Goal: Transaction & Acquisition: Book appointment/travel/reservation

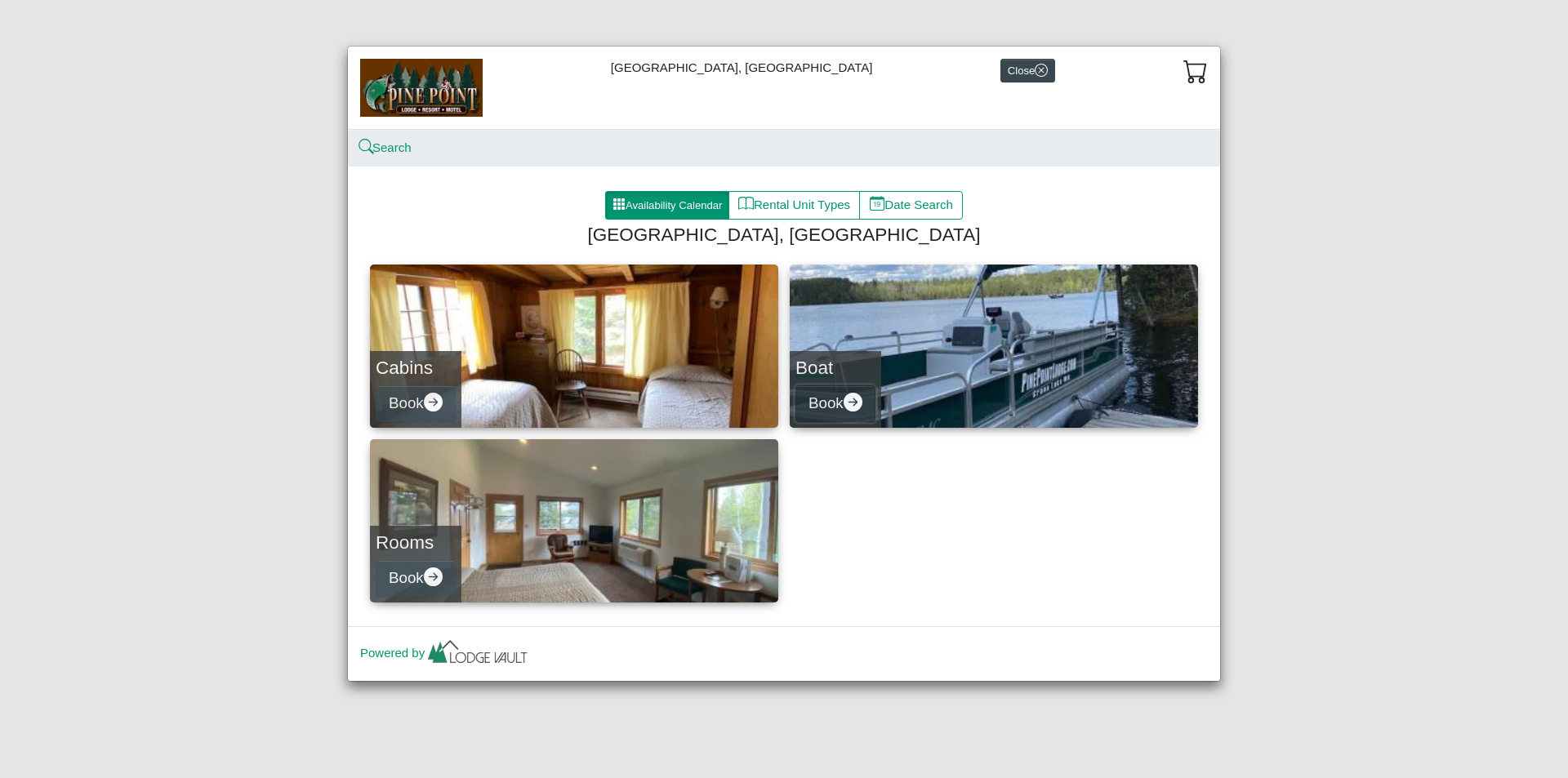
click at [854, 403] on icon "arrow right circle fill" at bounding box center [853, 402] width 18 height 18
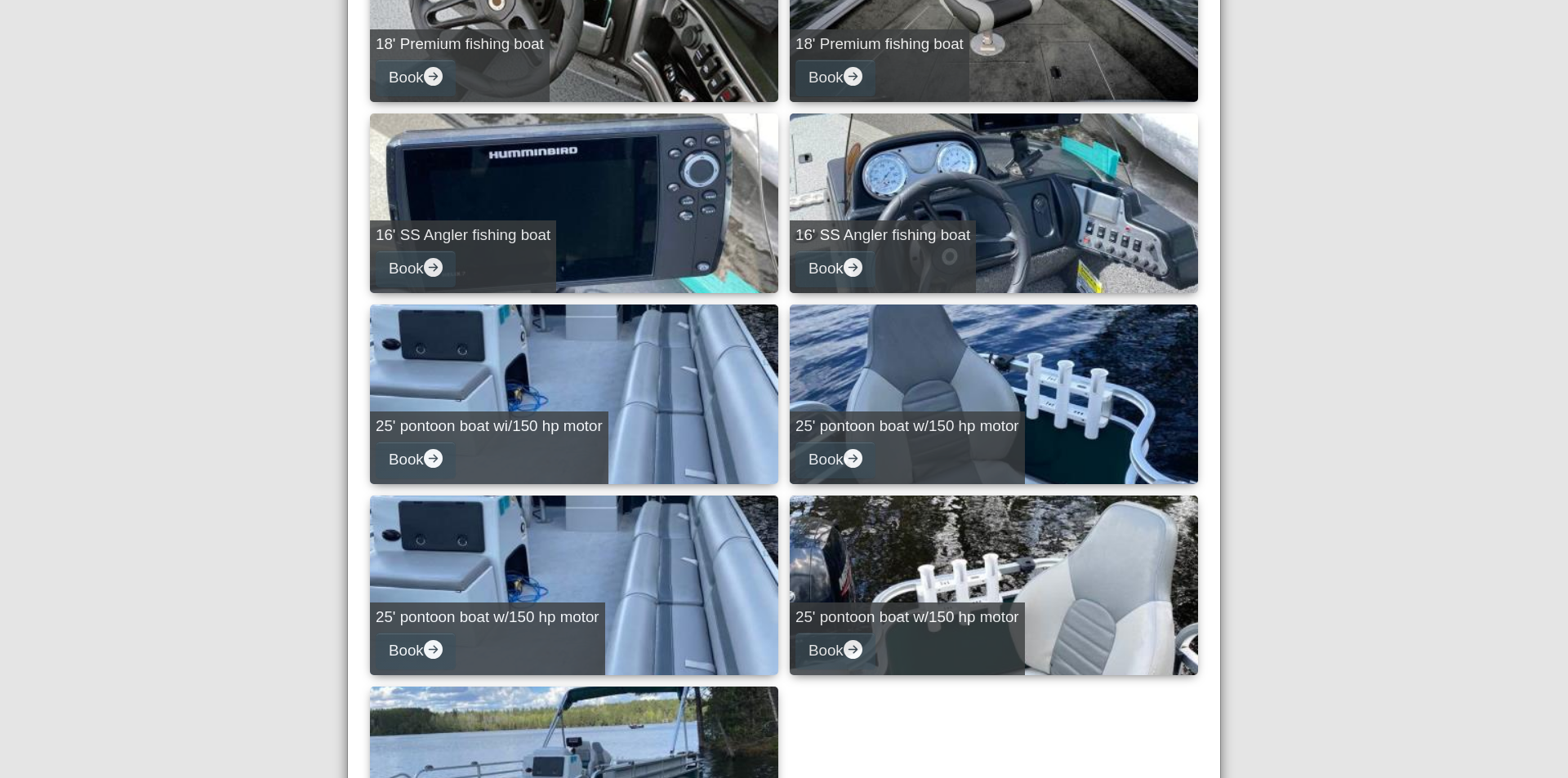
scroll to position [926, 0]
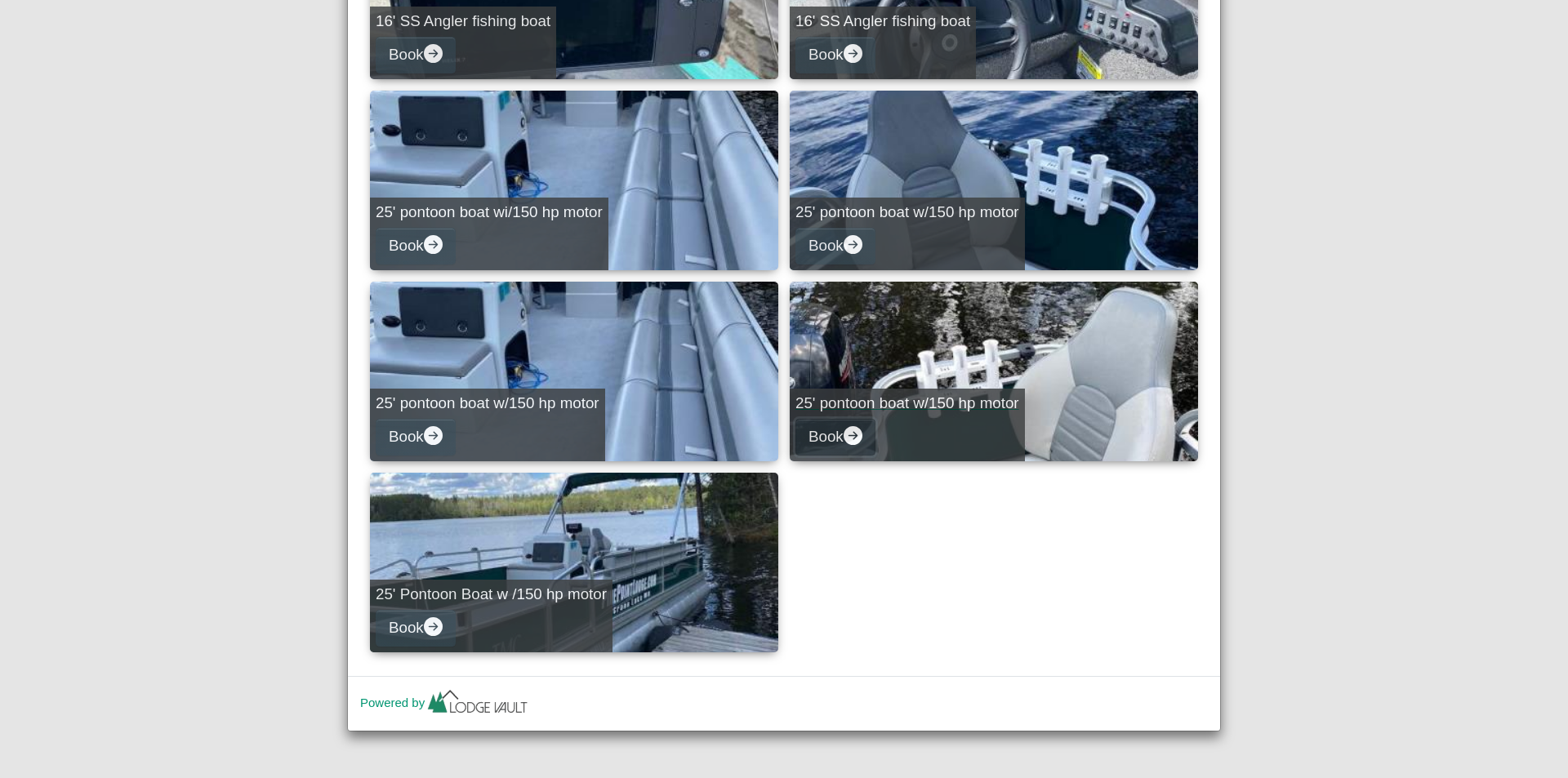
click at [853, 431] on icon "arrow right circle fill" at bounding box center [853, 435] width 18 height 18
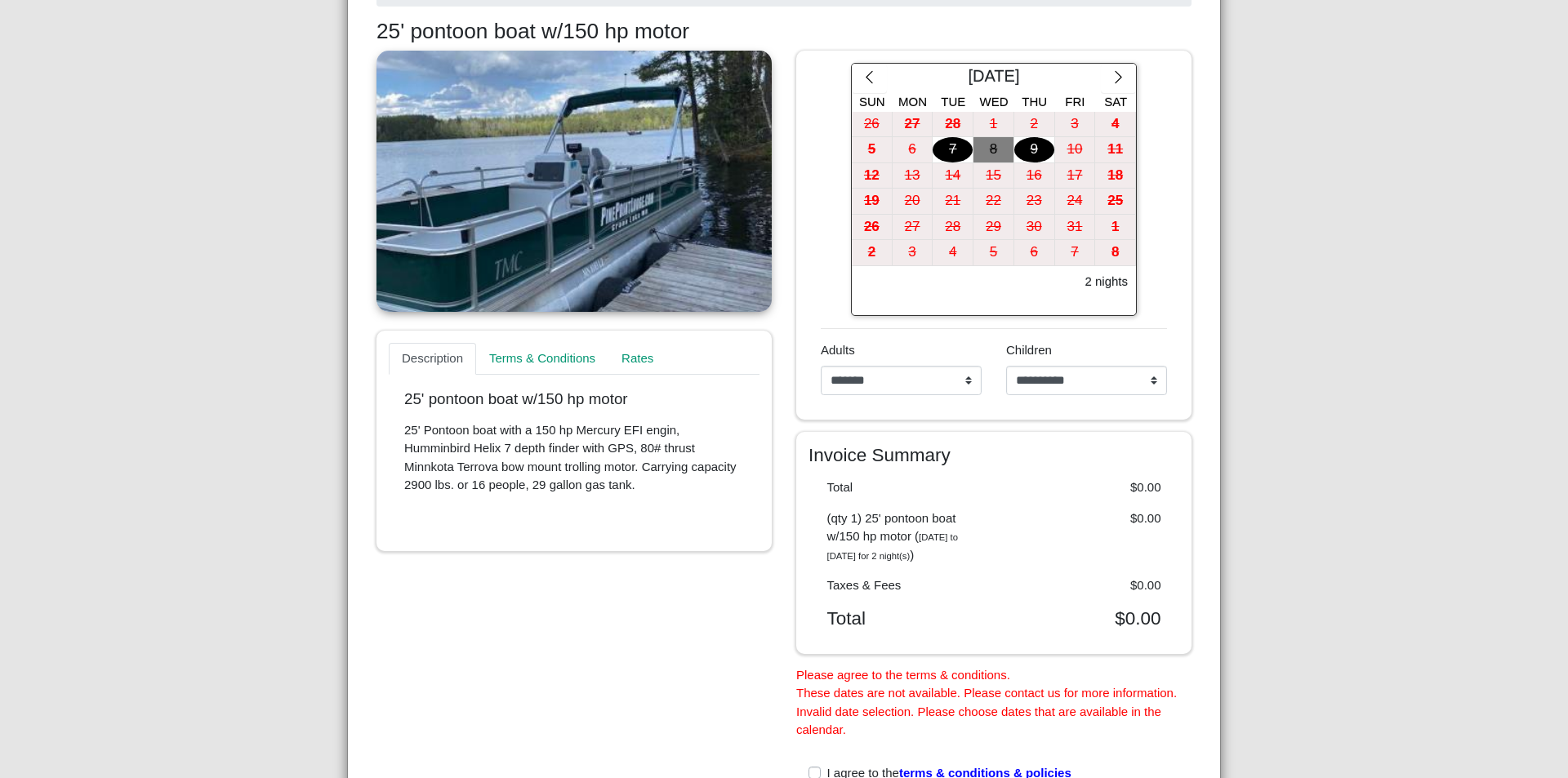
scroll to position [229, 0]
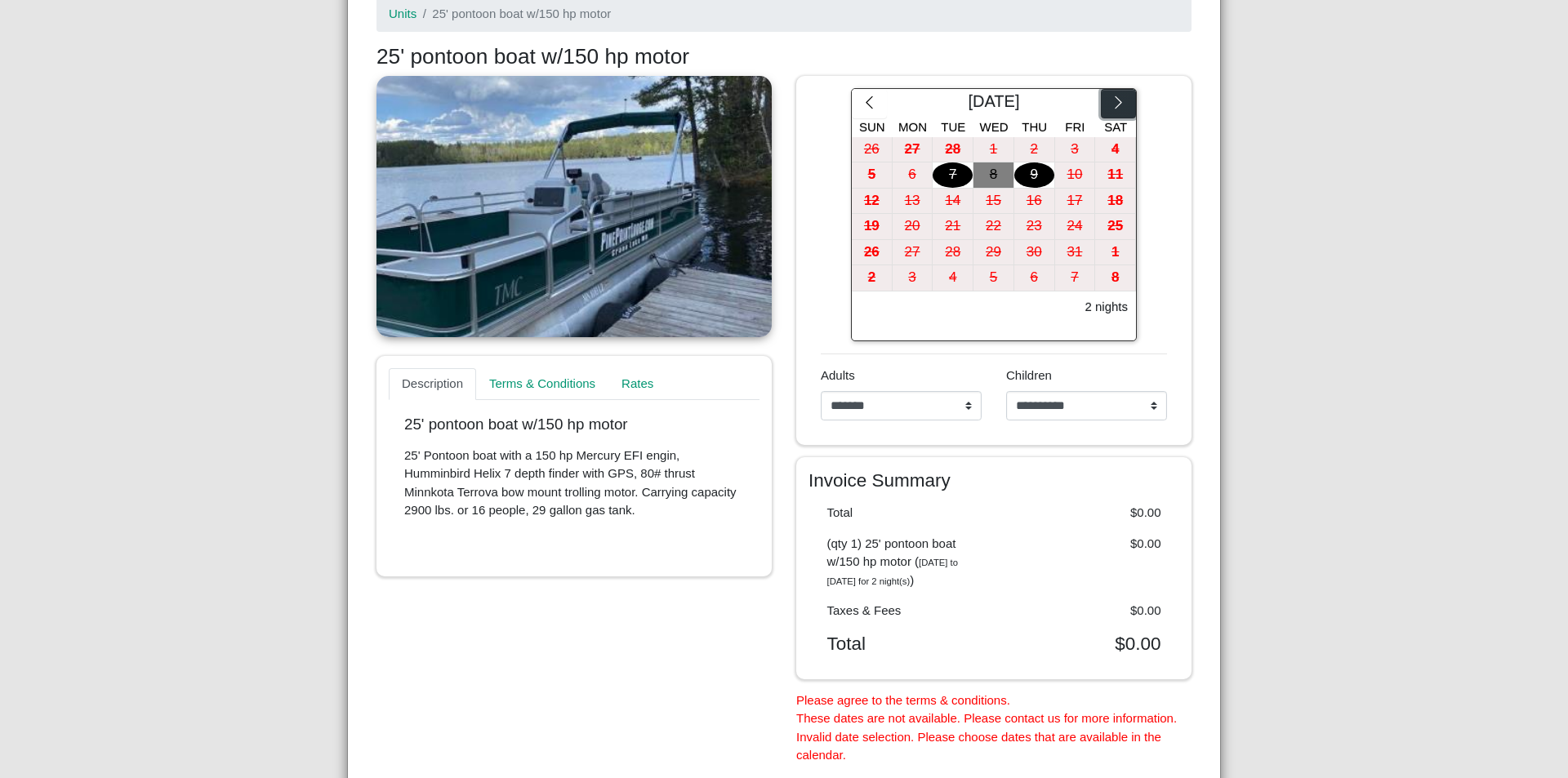
click at [1117, 103] on icon "chevron right" at bounding box center [1119, 102] width 16 height 16
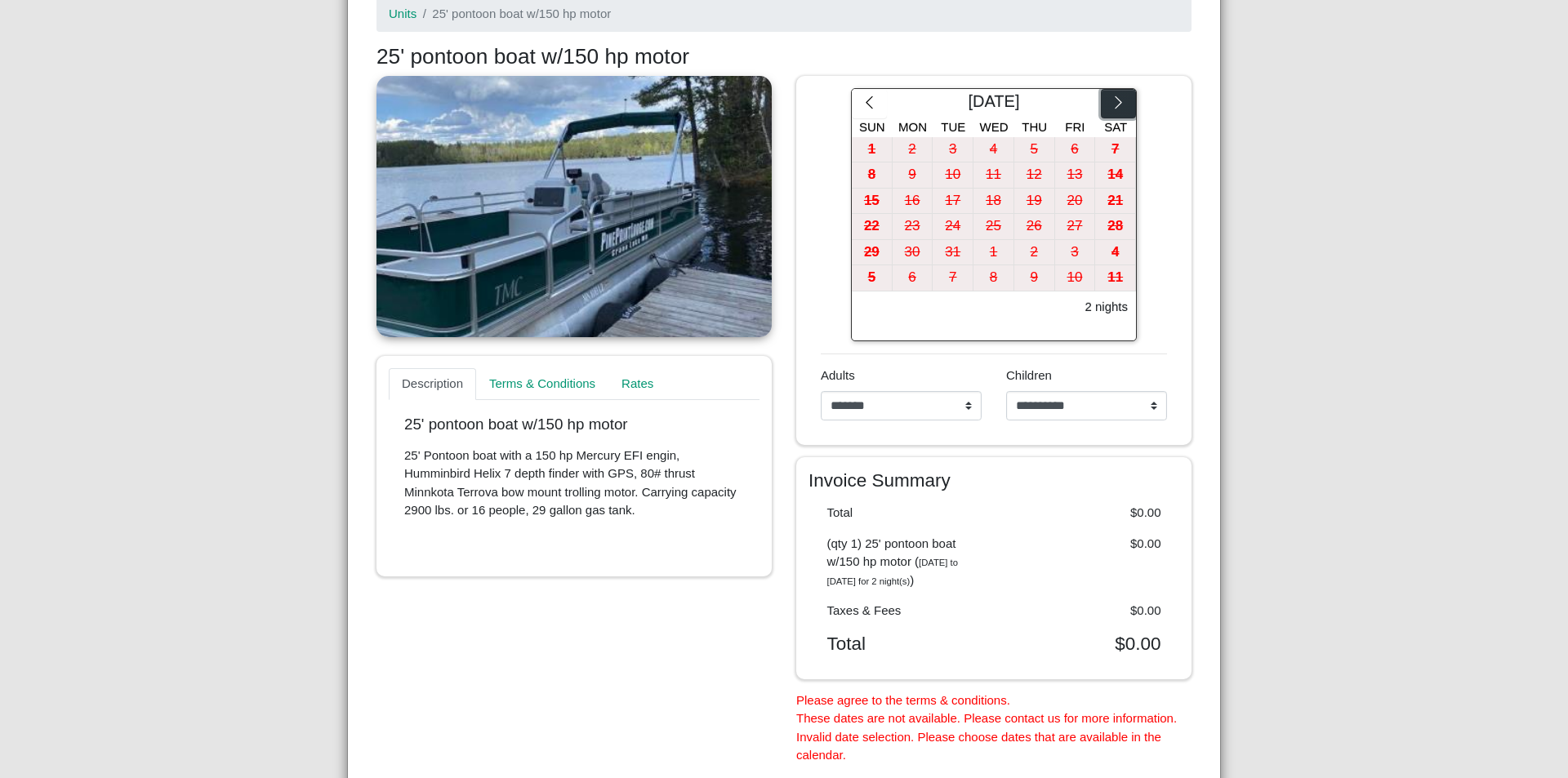
click at [1117, 103] on icon "chevron right" at bounding box center [1119, 102] width 16 height 16
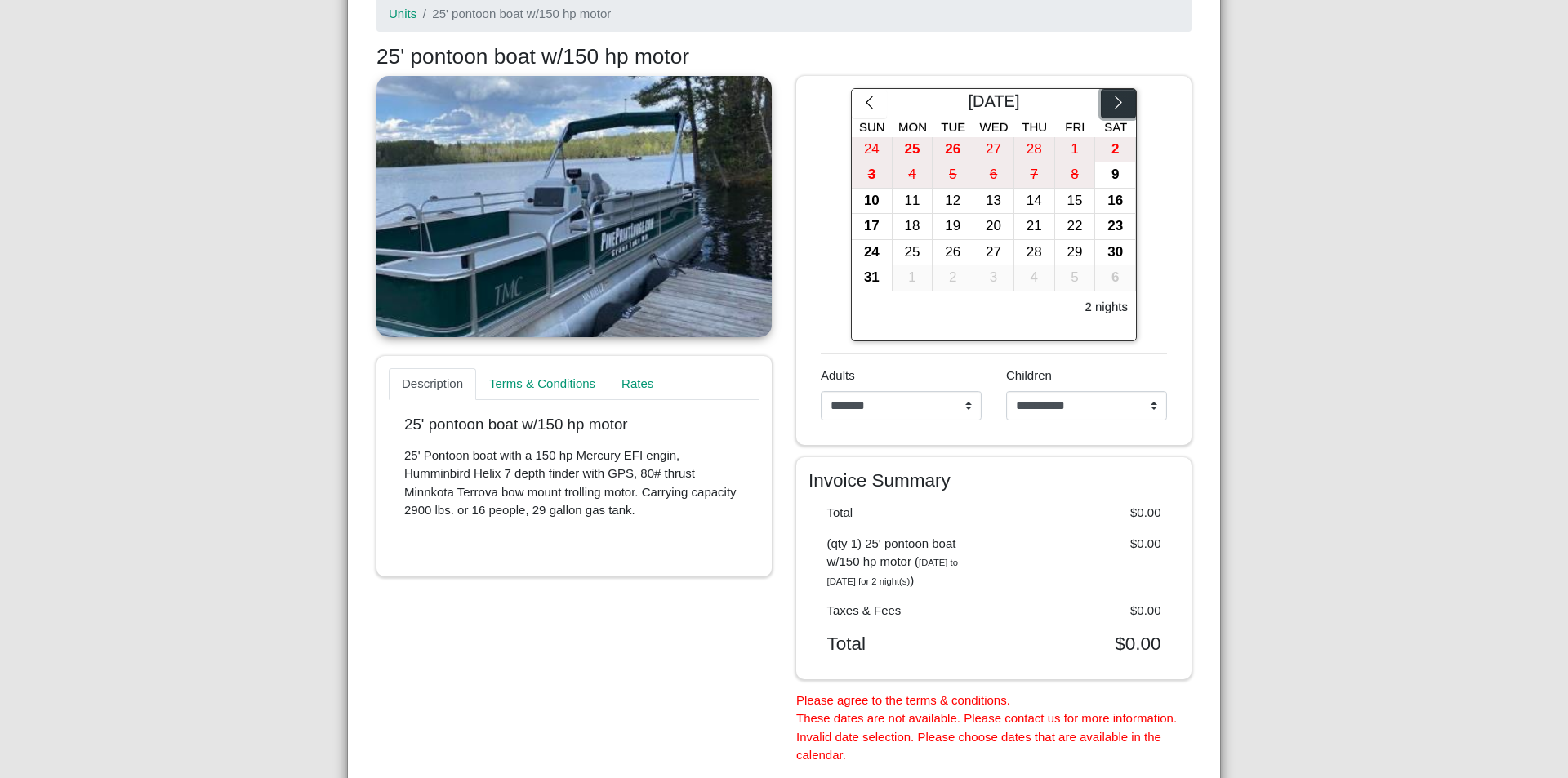
click at [1117, 103] on icon "chevron right" at bounding box center [1119, 102] width 16 height 16
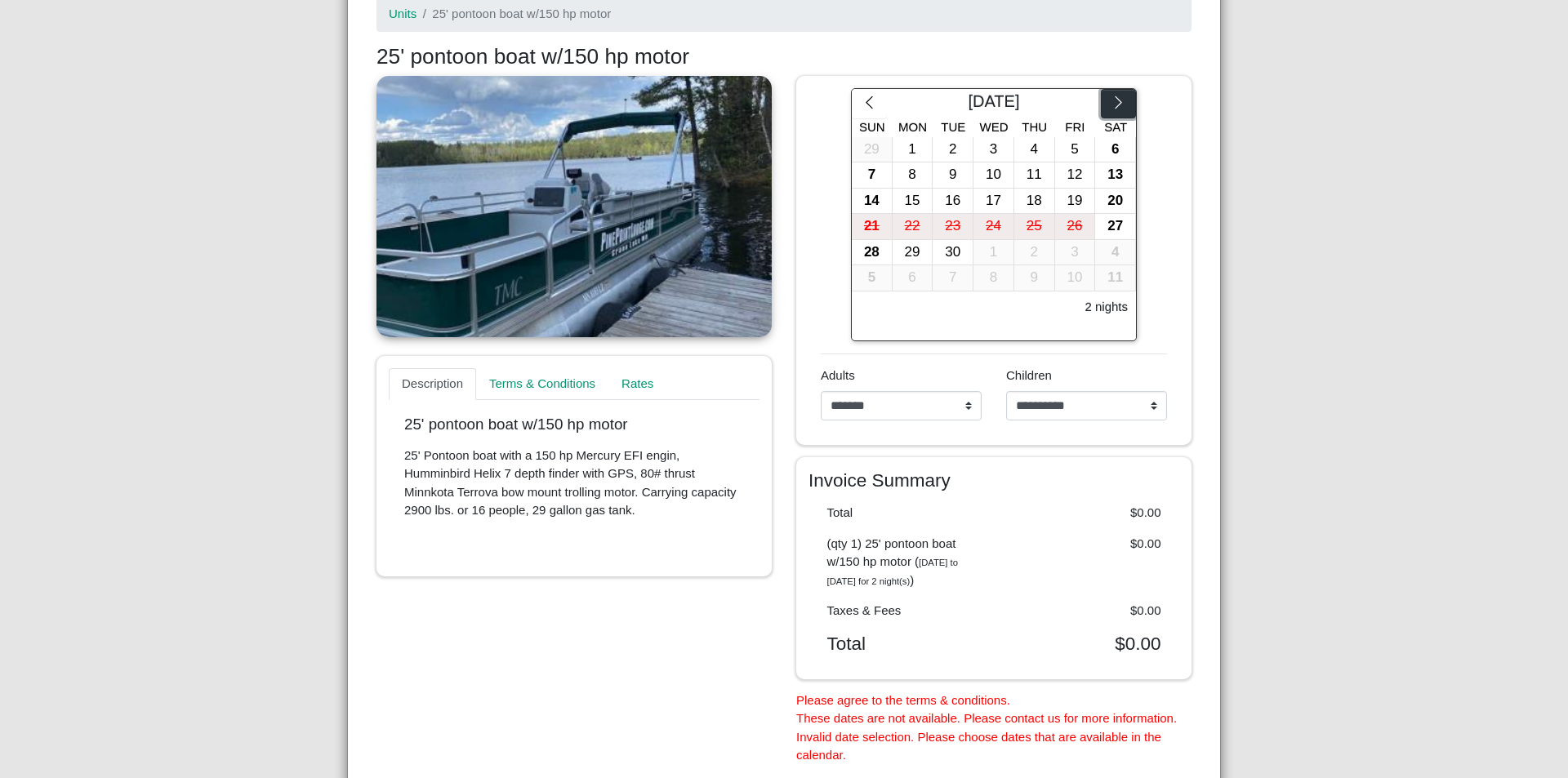
click at [1117, 103] on icon "chevron right" at bounding box center [1119, 102] width 16 height 16
click at [1035, 196] on div "16" at bounding box center [1034, 201] width 40 height 25
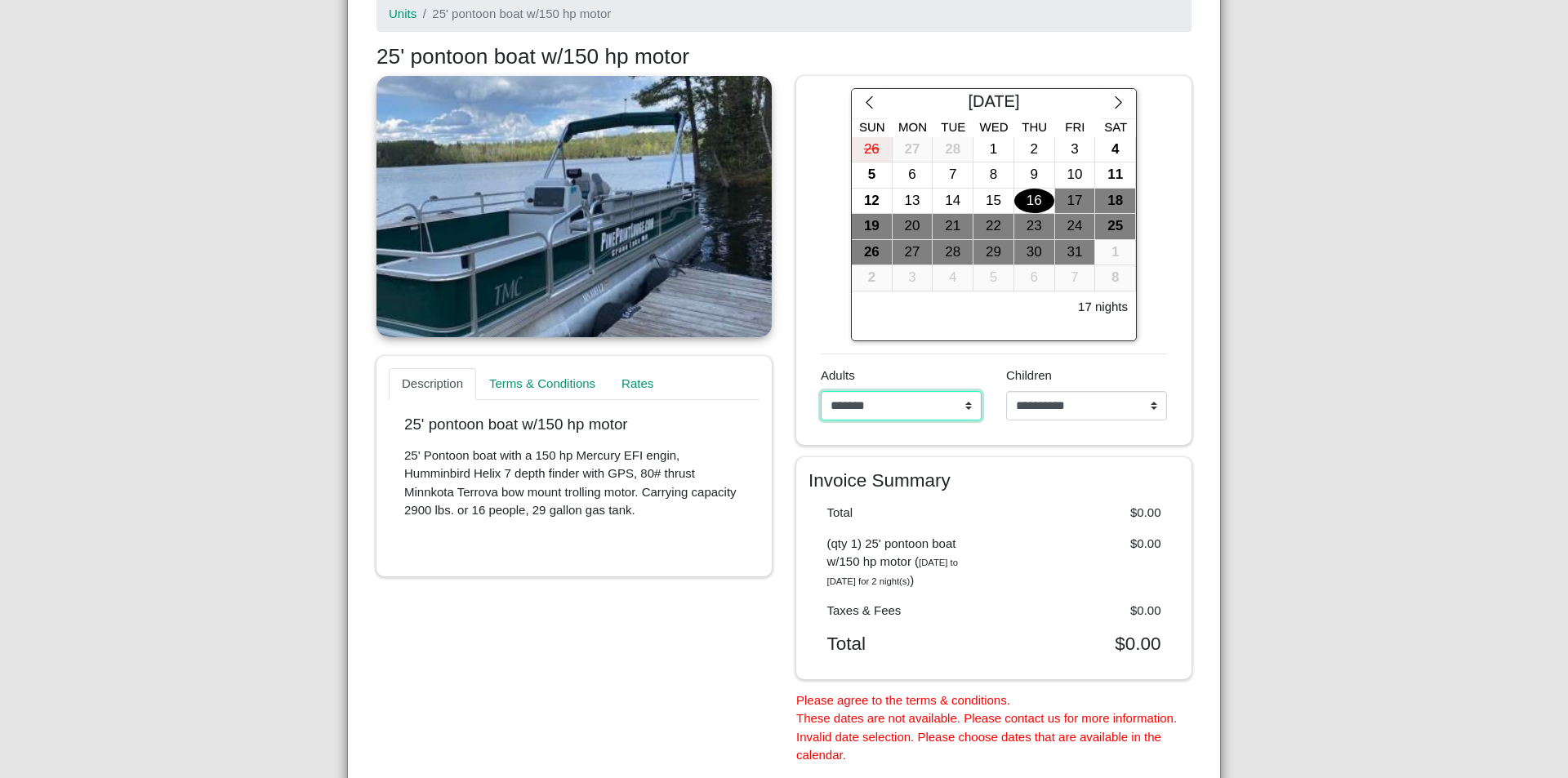
click at [961, 407] on select "**********" at bounding box center [901, 406] width 160 height 29
select select "*"
click at [821, 391] on select "**********" at bounding box center [901, 406] width 160 height 29
click at [1149, 410] on select "**********" at bounding box center [1087, 406] width 160 height 29
select select "*"
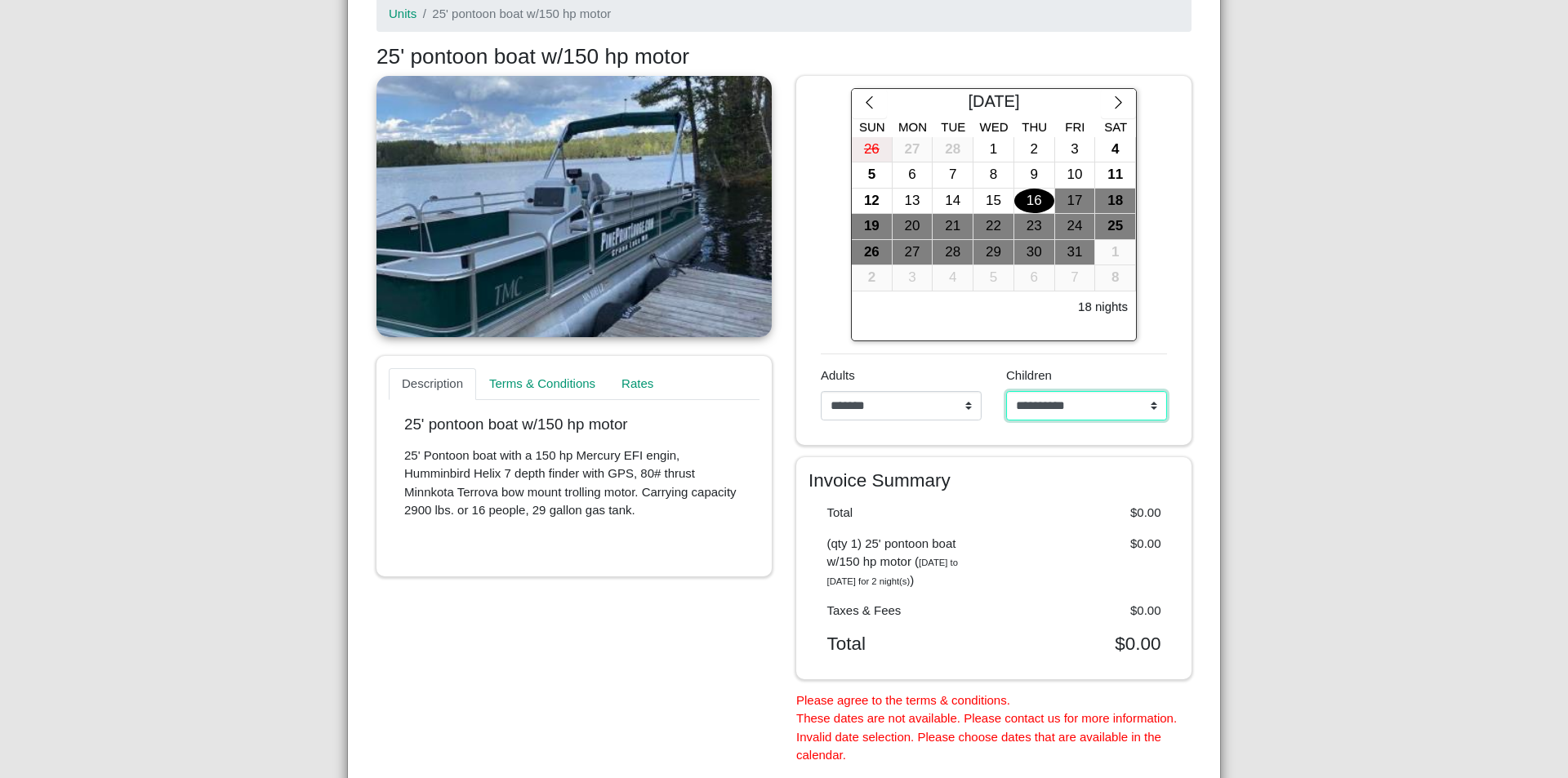
click at [1007, 391] on select "**********" at bounding box center [1087, 406] width 160 height 29
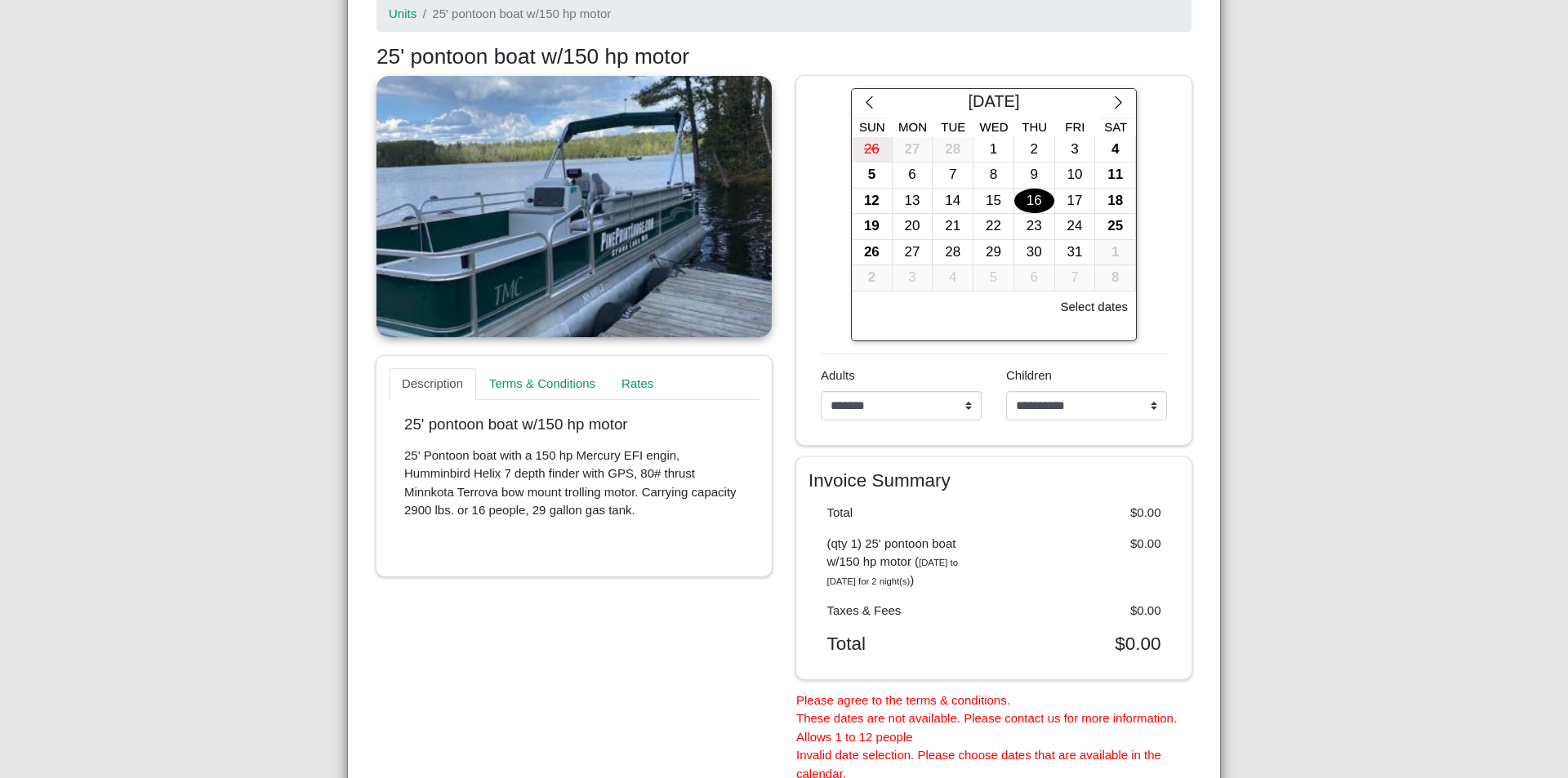
click at [1032, 197] on div "16" at bounding box center [1034, 201] width 40 height 25
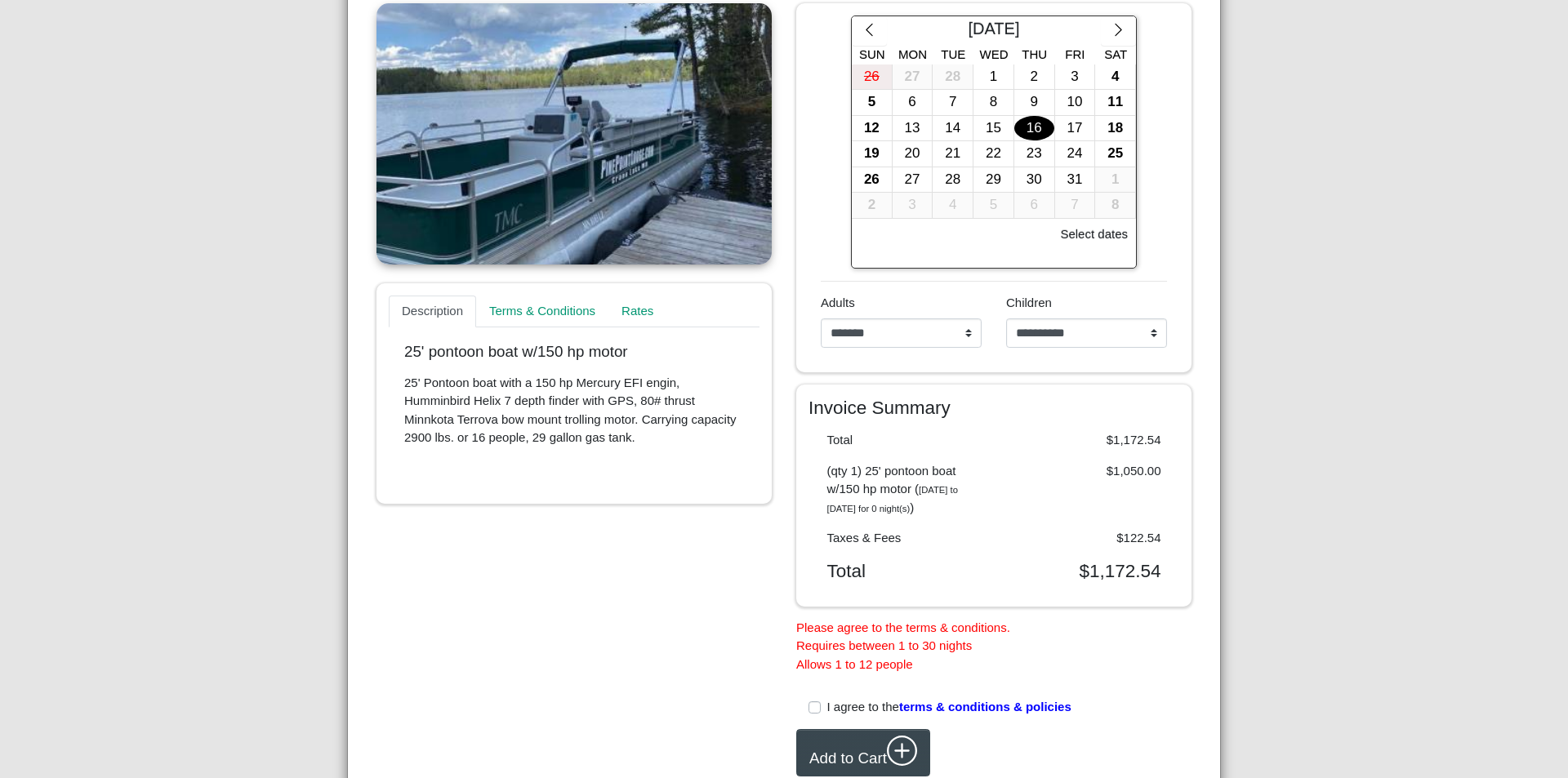
scroll to position [303, 0]
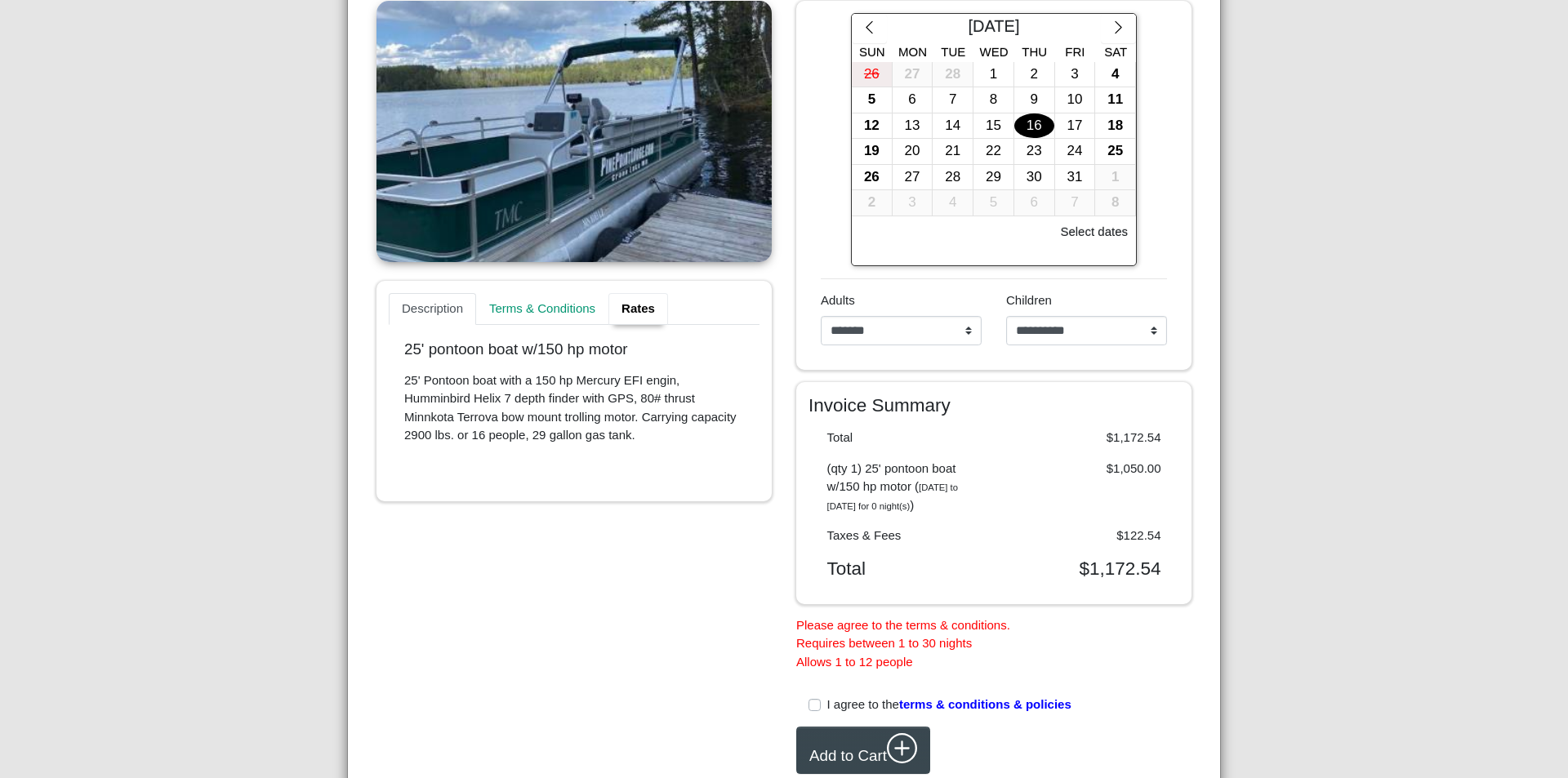
click at [640, 307] on link "Rates" at bounding box center [638, 309] width 59 height 33
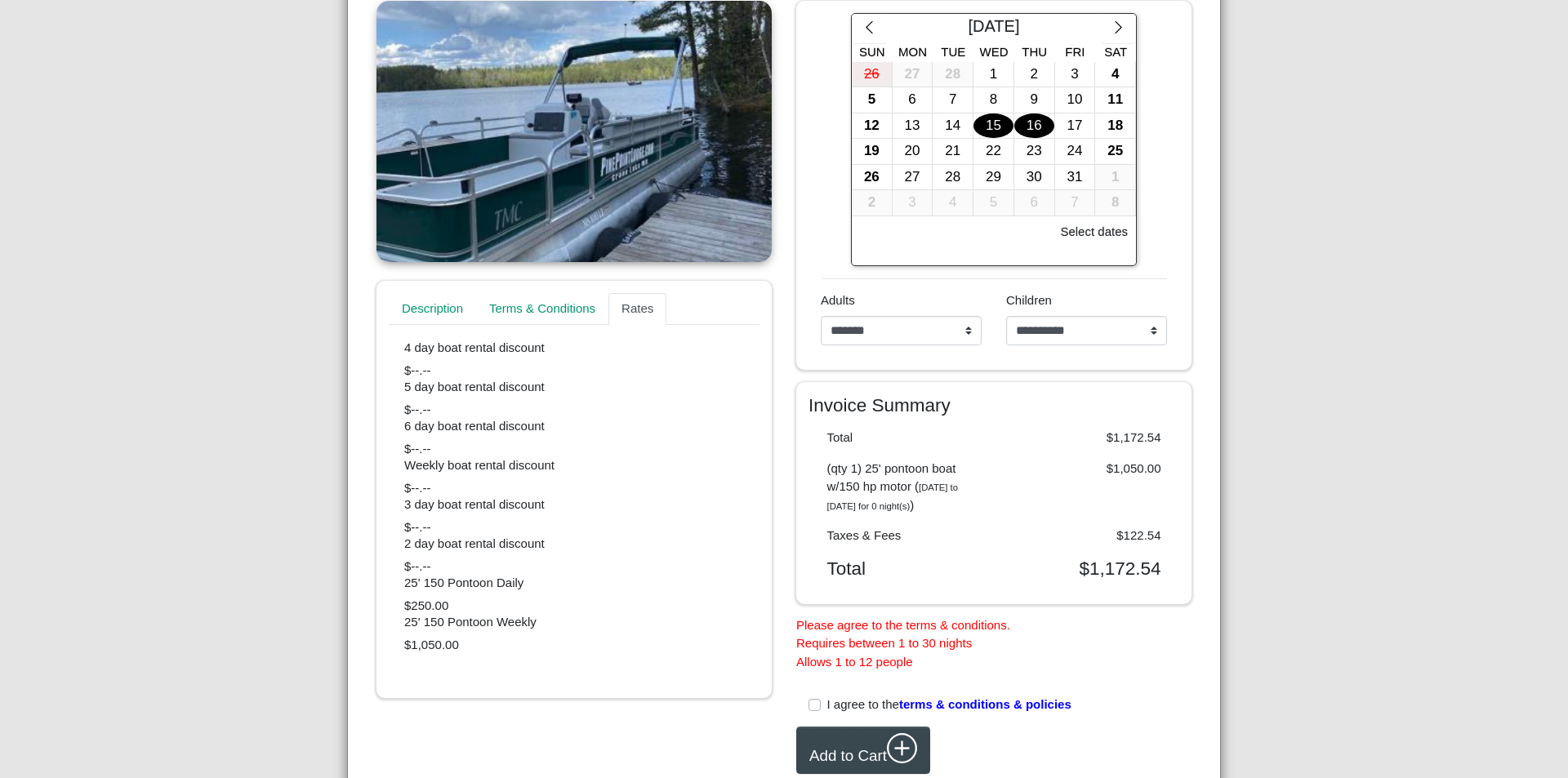
click at [978, 133] on div "15" at bounding box center [993, 126] width 40 height 25
click at [982, 126] on div "15" at bounding box center [993, 126] width 40 height 25
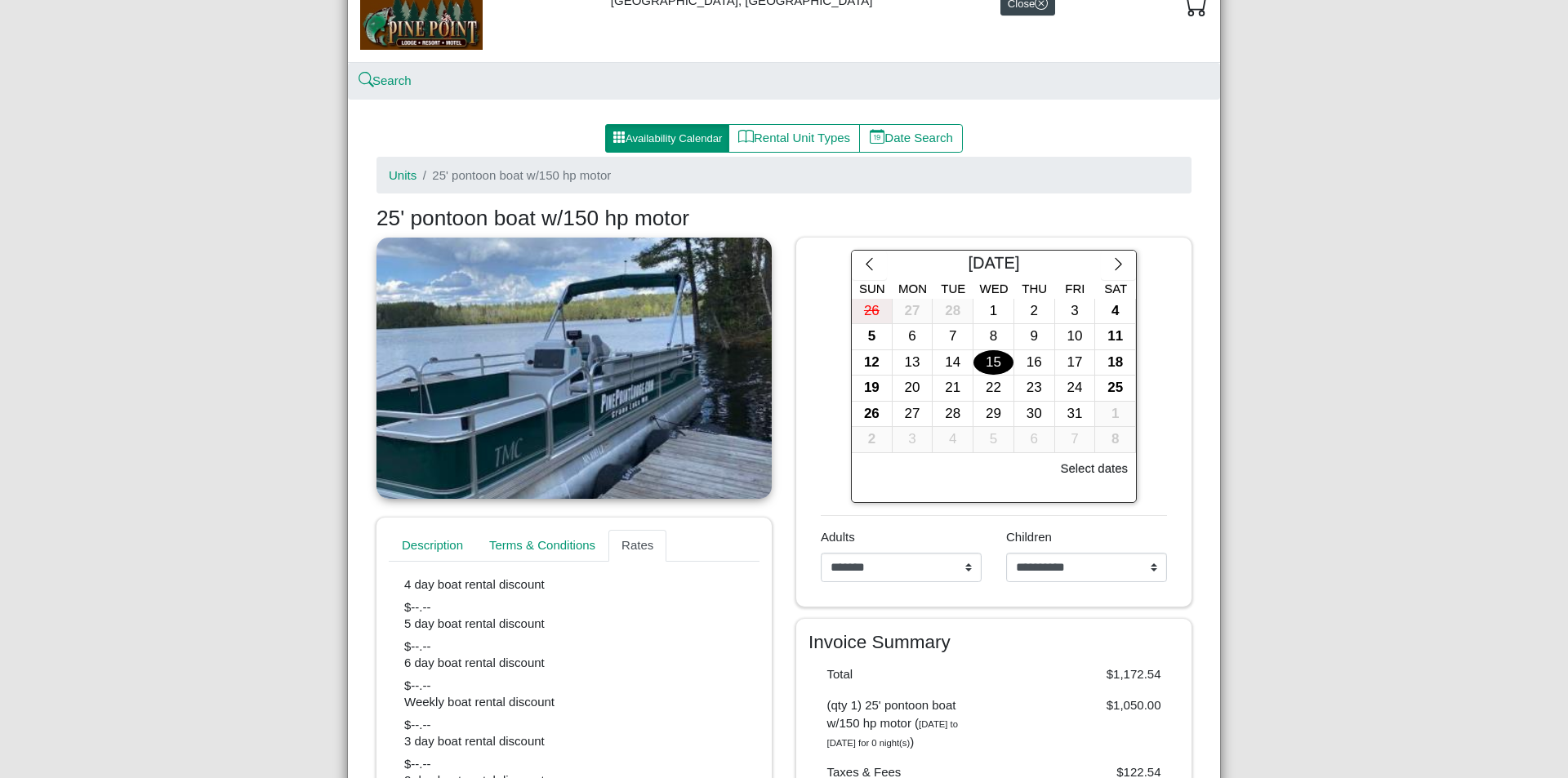
scroll to position [0, 0]
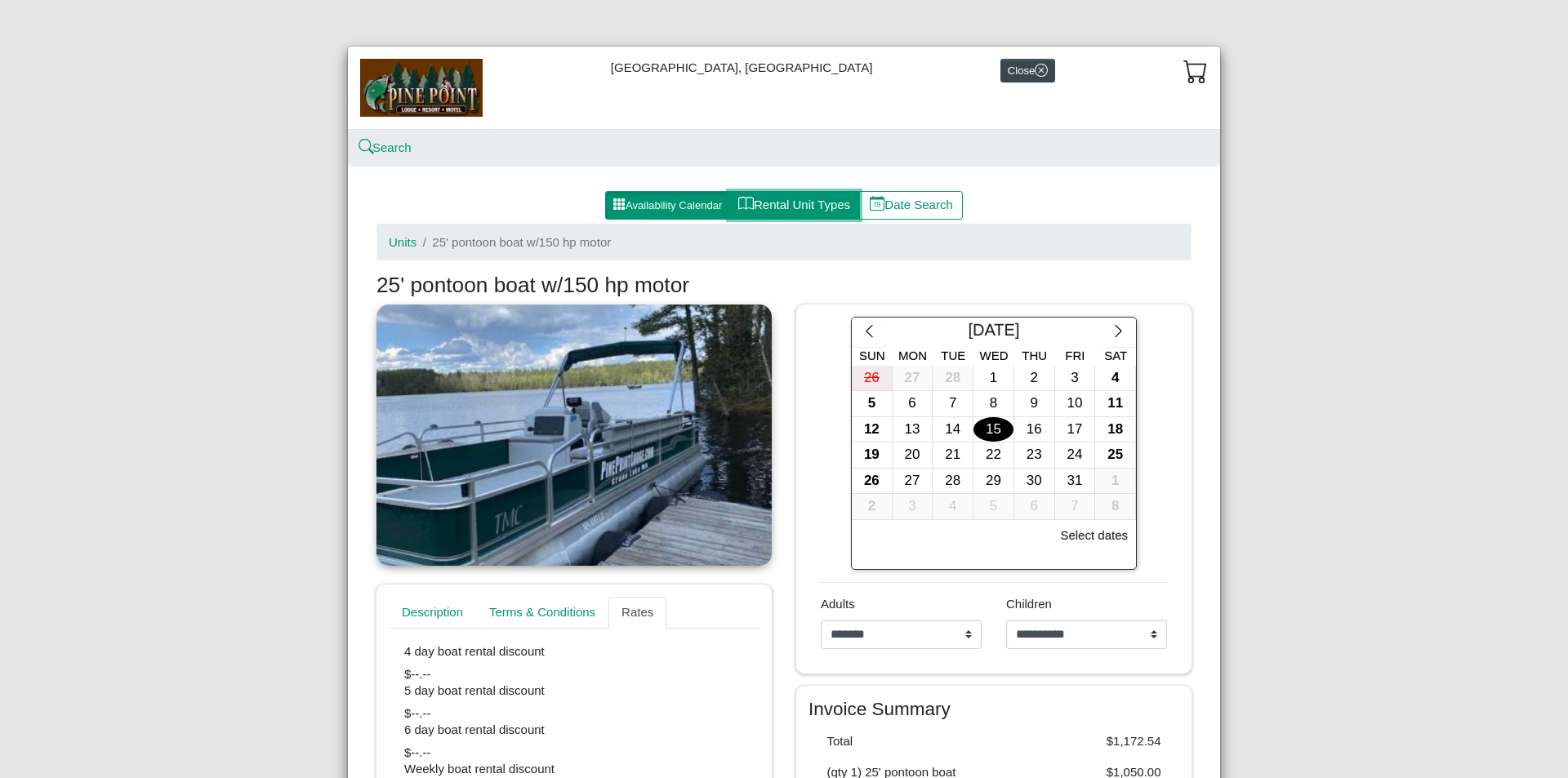
click at [786, 211] on button "Rental Unit Types" at bounding box center [794, 206] width 131 height 29
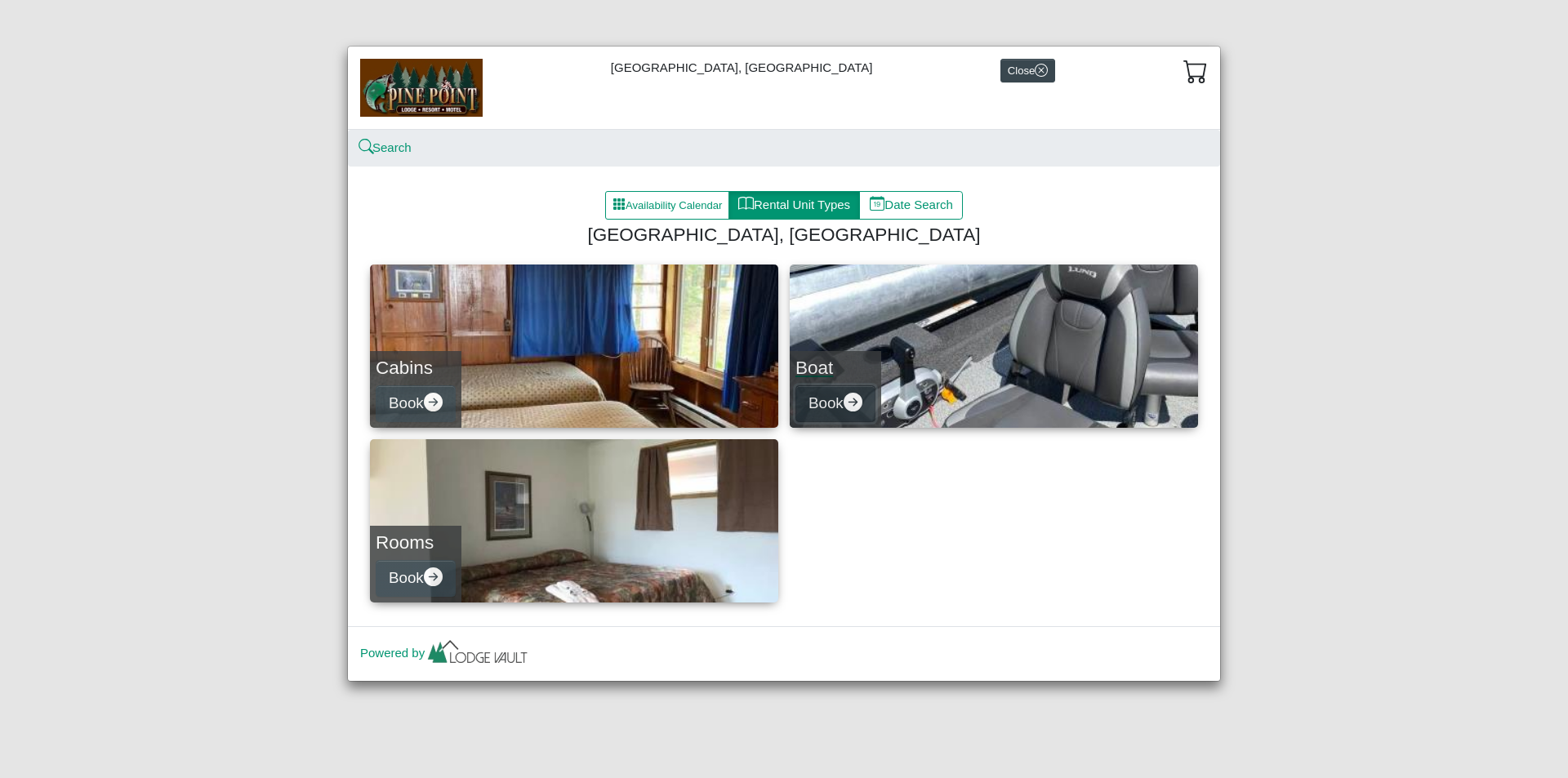
click at [860, 405] on icon "arrow right circle fill" at bounding box center [853, 402] width 18 height 18
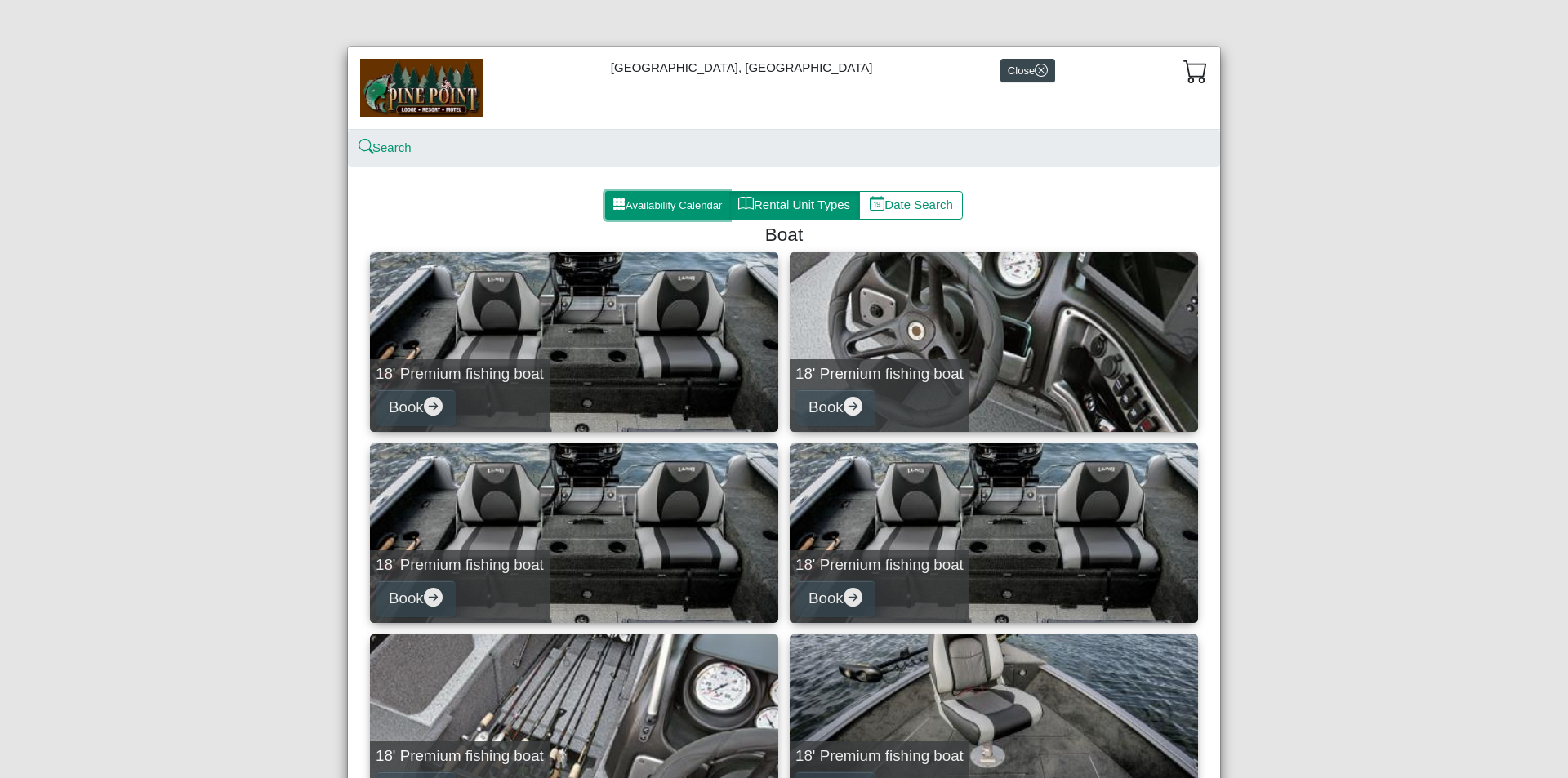
click at [681, 205] on button "Availability Calendar" at bounding box center [667, 206] width 125 height 29
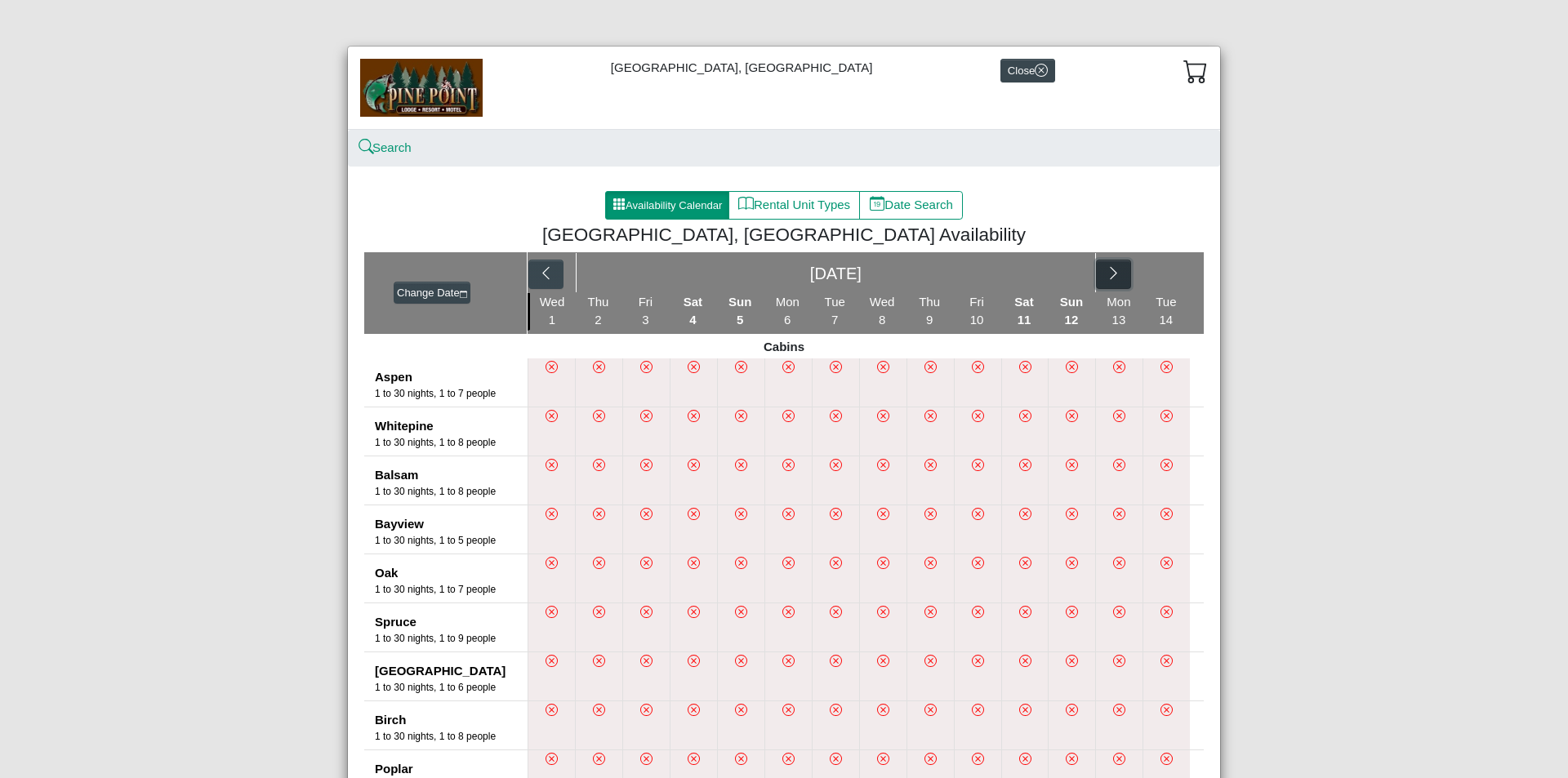
click at [1110, 270] on icon "chevron right" at bounding box center [1113, 273] width 7 height 13
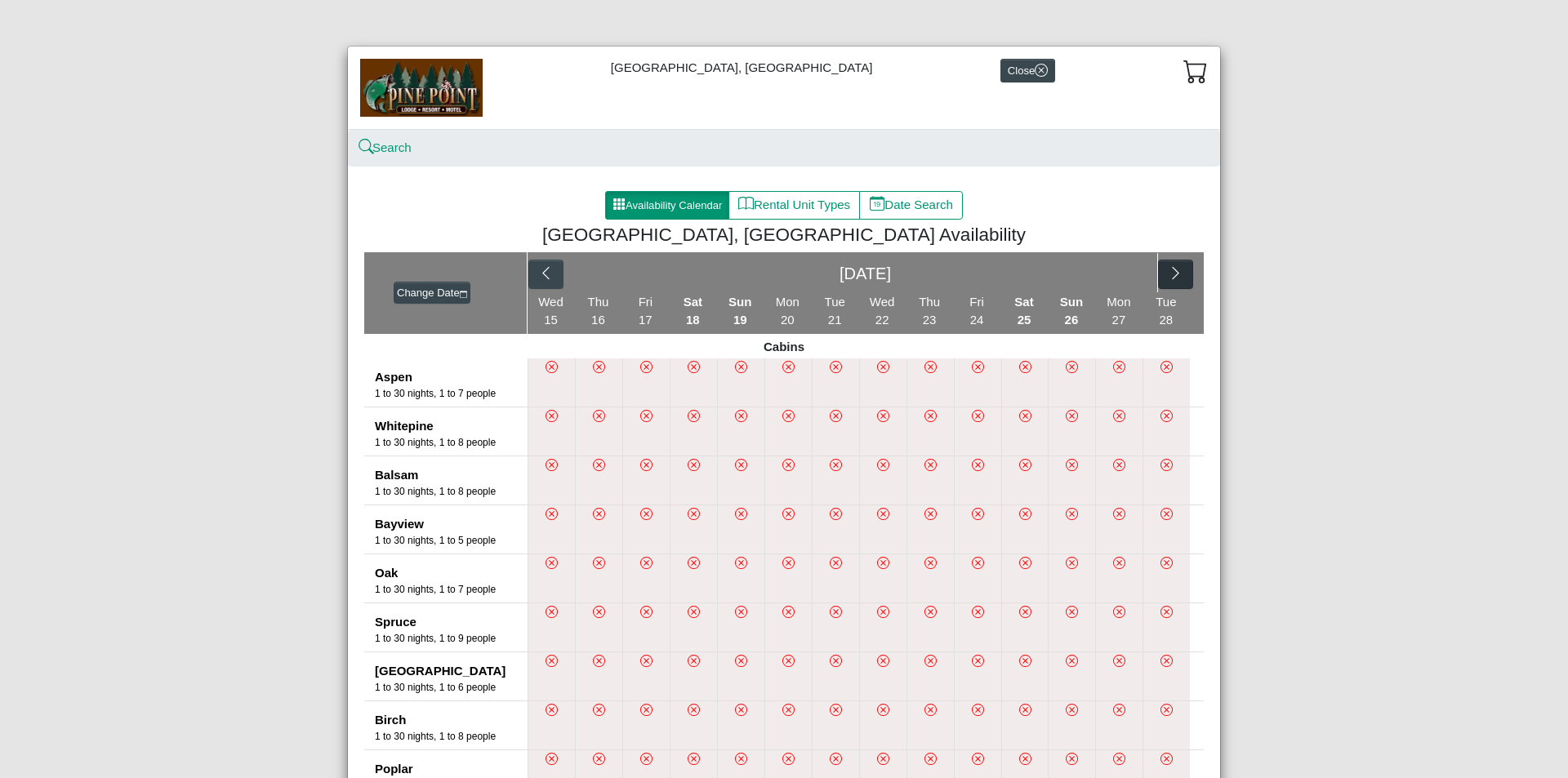
click at [1158, 272] on button "button" at bounding box center [1176, 274] width 35 height 29
click at [1158, 272] on div "[DATE] [DATE]" at bounding box center [866, 273] width 676 height 41
click at [1052, 283] on button "button" at bounding box center [1066, 274] width 35 height 29
click at [1168, 280] on icon "chevron right" at bounding box center [1176, 273] width 16 height 16
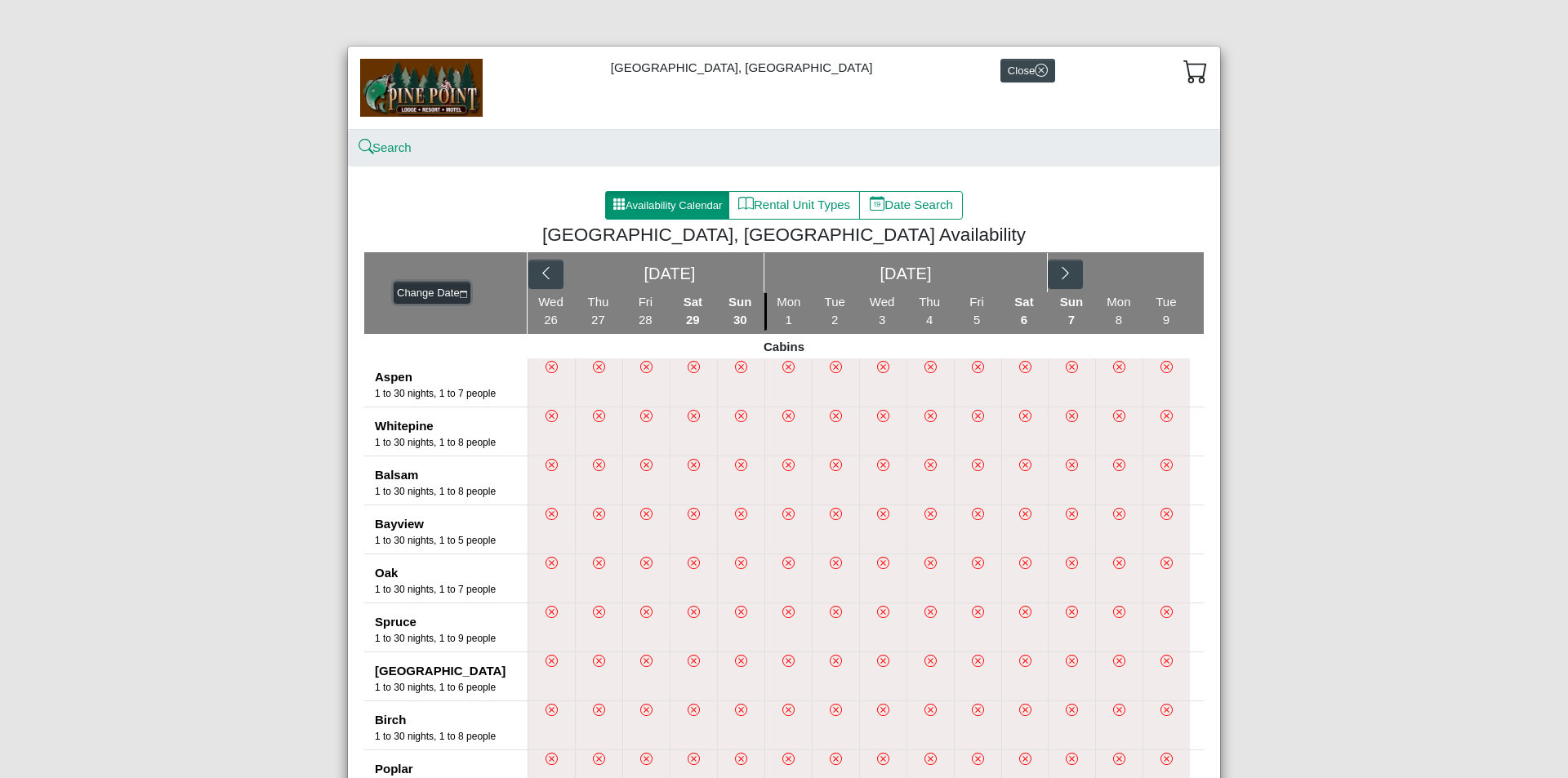
click at [439, 297] on button "Change Date" at bounding box center [432, 294] width 77 height 23
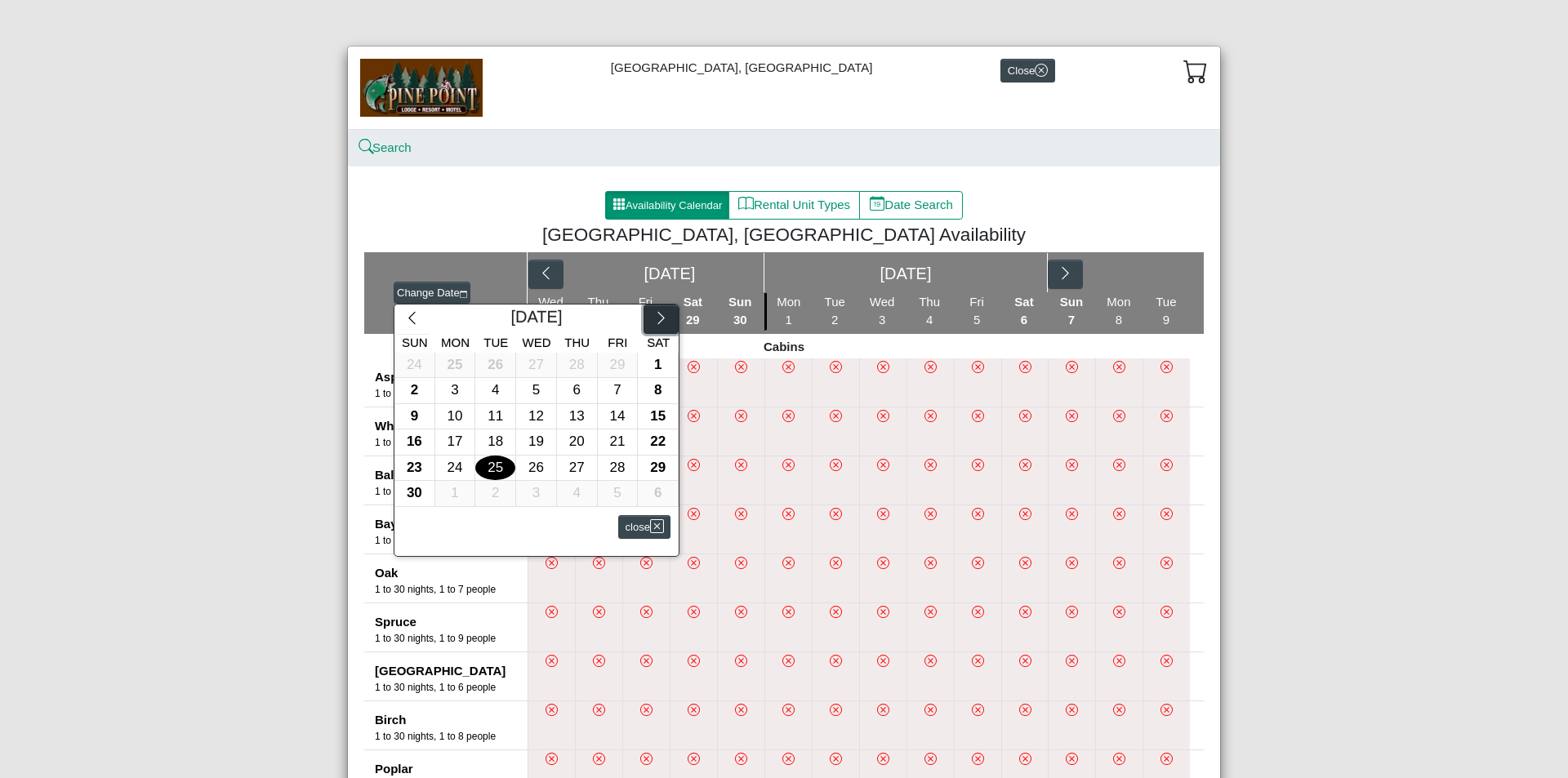
click at [654, 314] on icon "chevron right" at bounding box center [661, 318] width 16 height 16
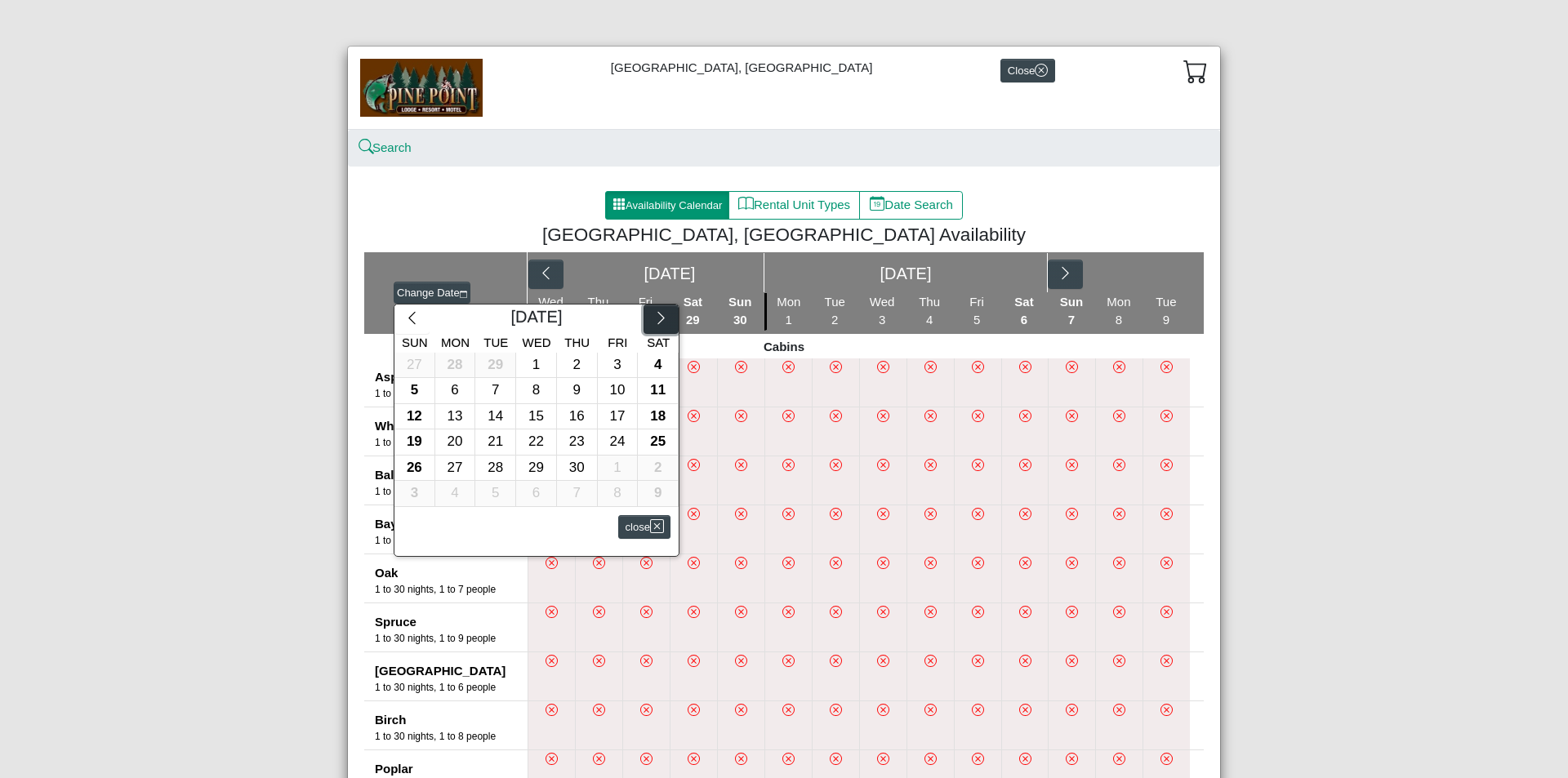
click at [654, 314] on icon "chevron right" at bounding box center [661, 318] width 16 height 16
click at [574, 415] on div "16" at bounding box center [577, 417] width 40 height 25
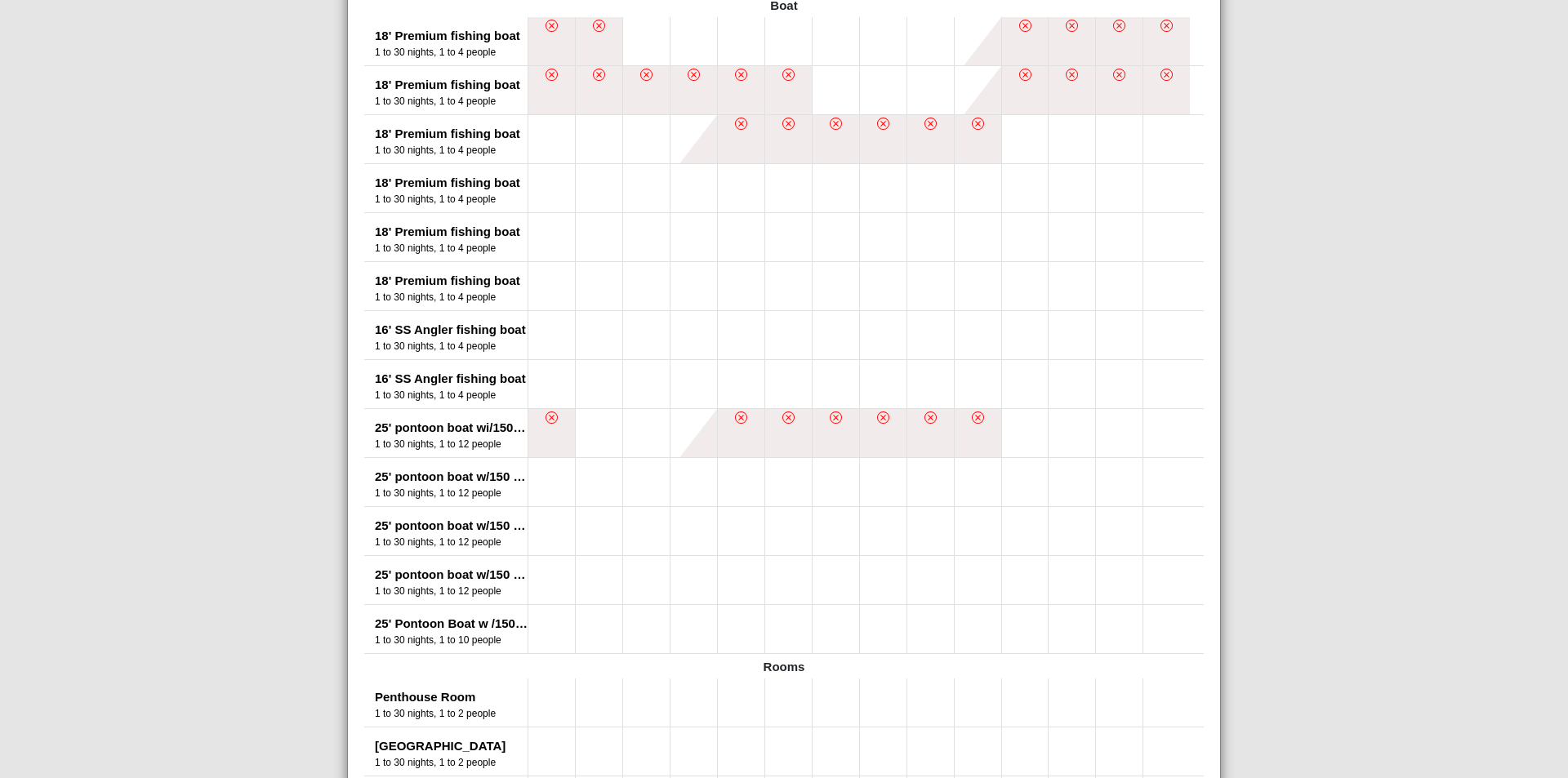
scroll to position [824, 0]
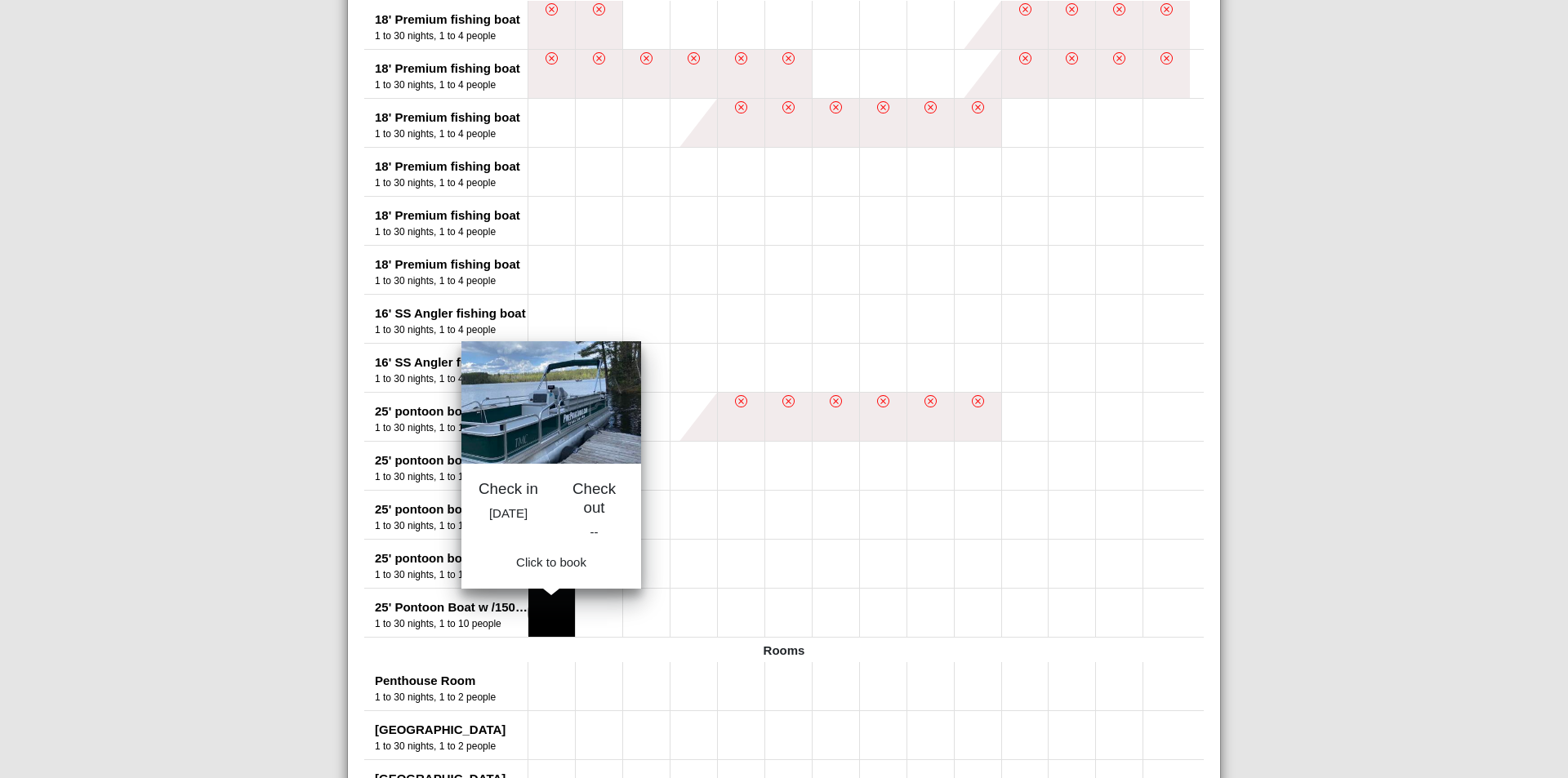
click at [557, 613] on button at bounding box center [552, 614] width 47 height 49
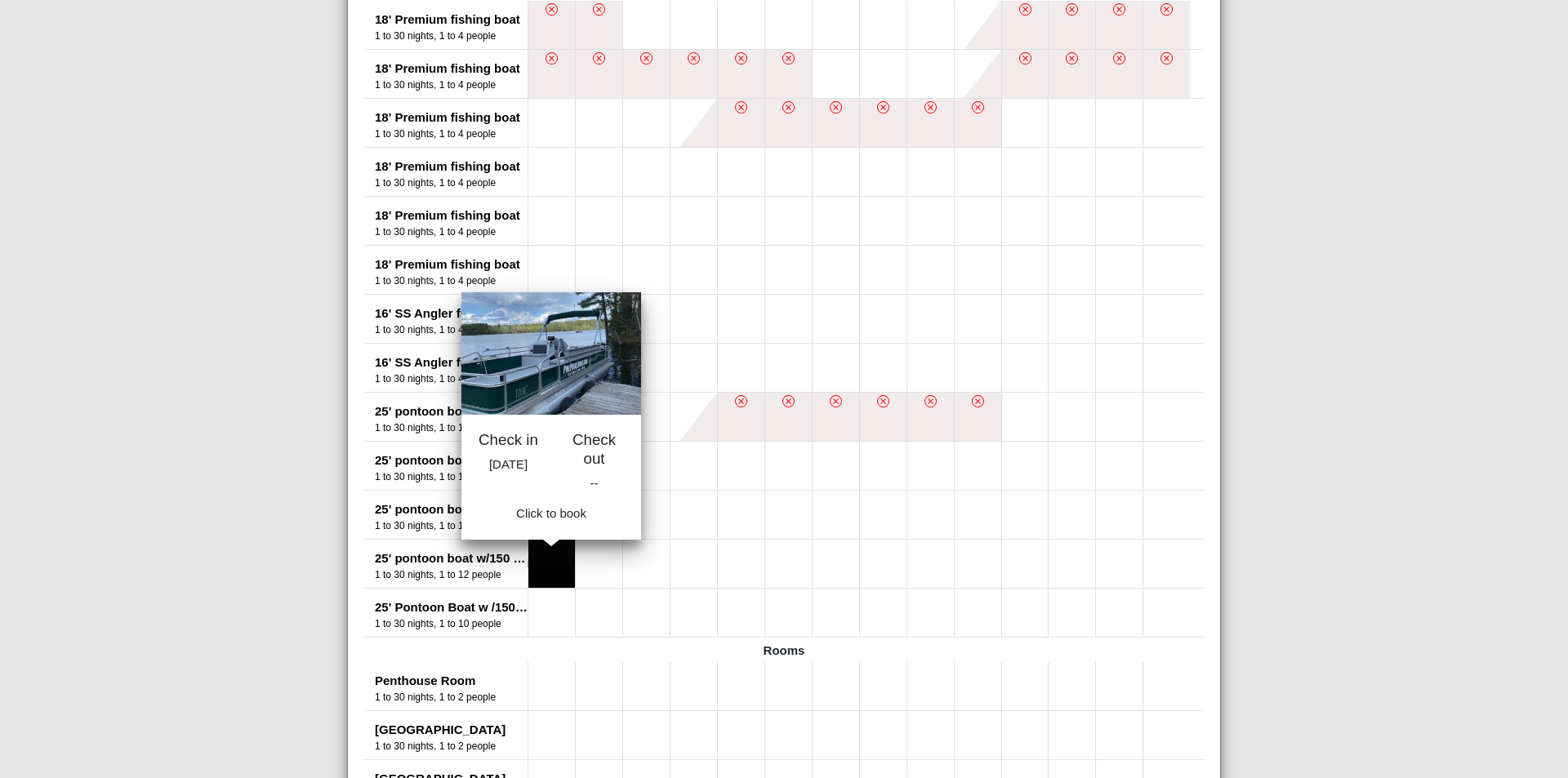
click at [543, 556] on button at bounding box center [552, 564] width 47 height 49
click at [538, 554] on button at bounding box center [552, 564] width 47 height 49
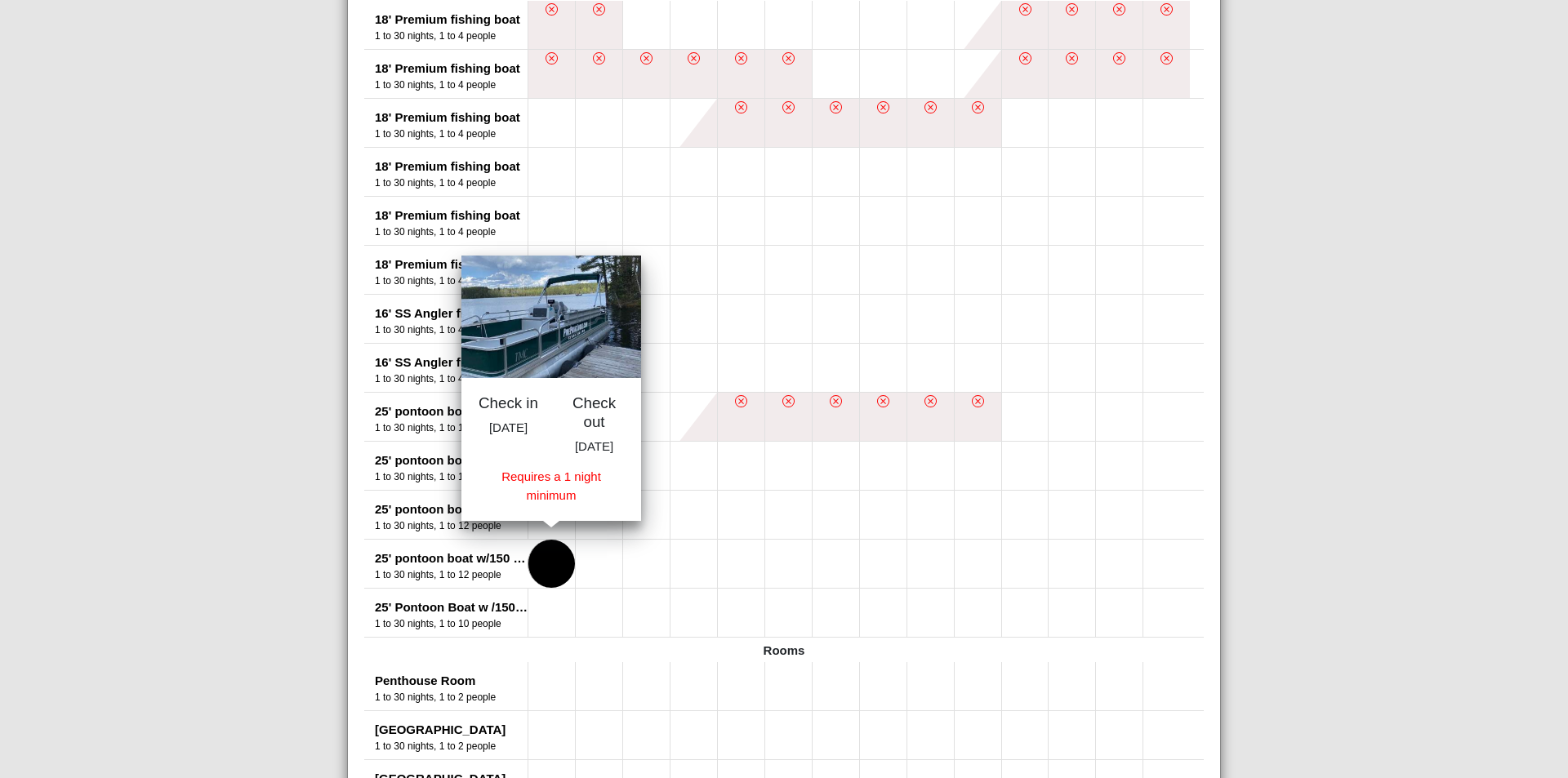
click at [538, 554] on button at bounding box center [552, 564] width 47 height 49
click at [576, 561] on button at bounding box center [599, 564] width 47 height 49
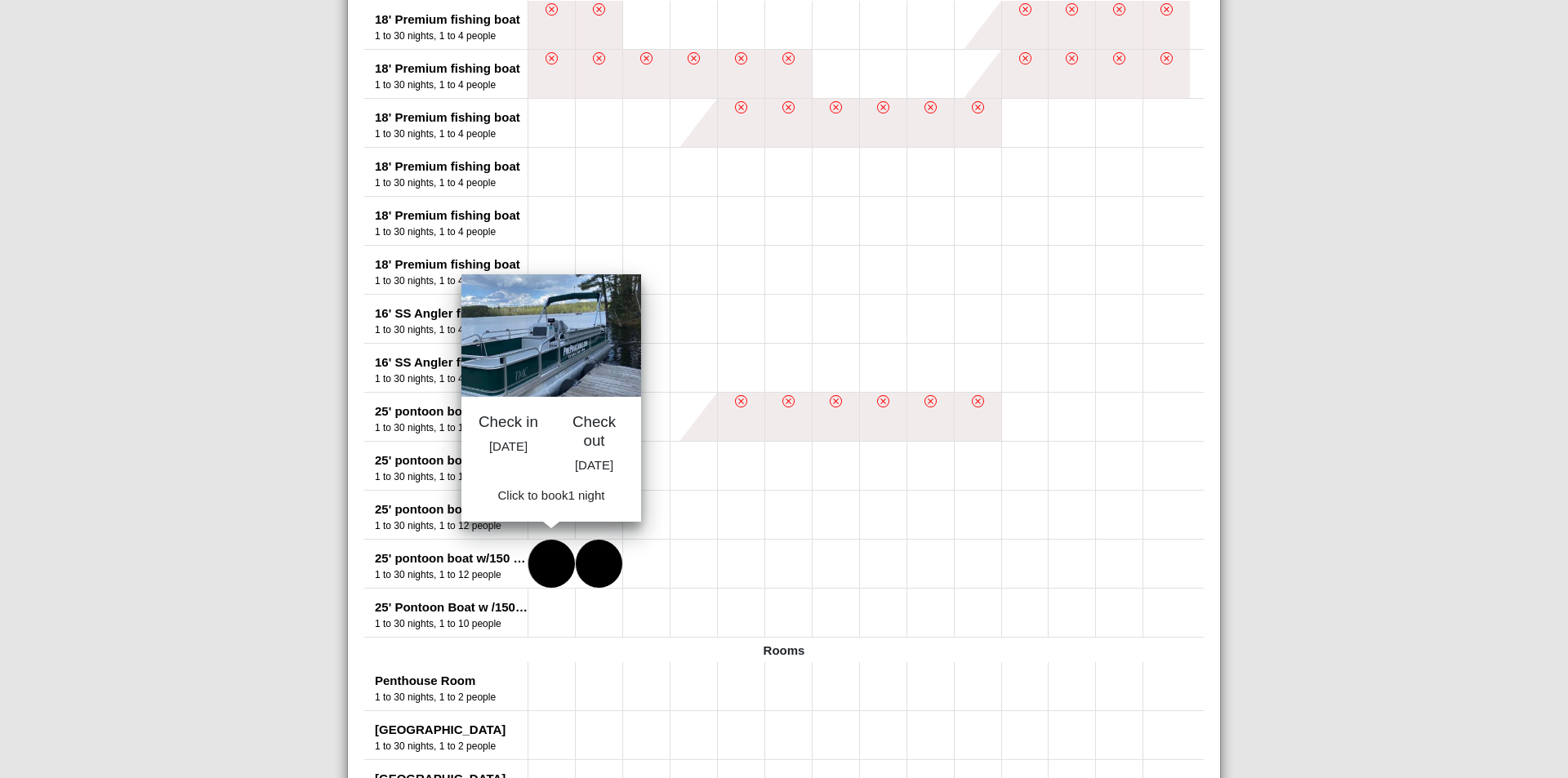
click at [533, 559] on button at bounding box center [552, 564] width 47 height 49
click at [548, 508] on span "Book 1 night" at bounding box center [552, 500] width 68 height 14
select select "*"
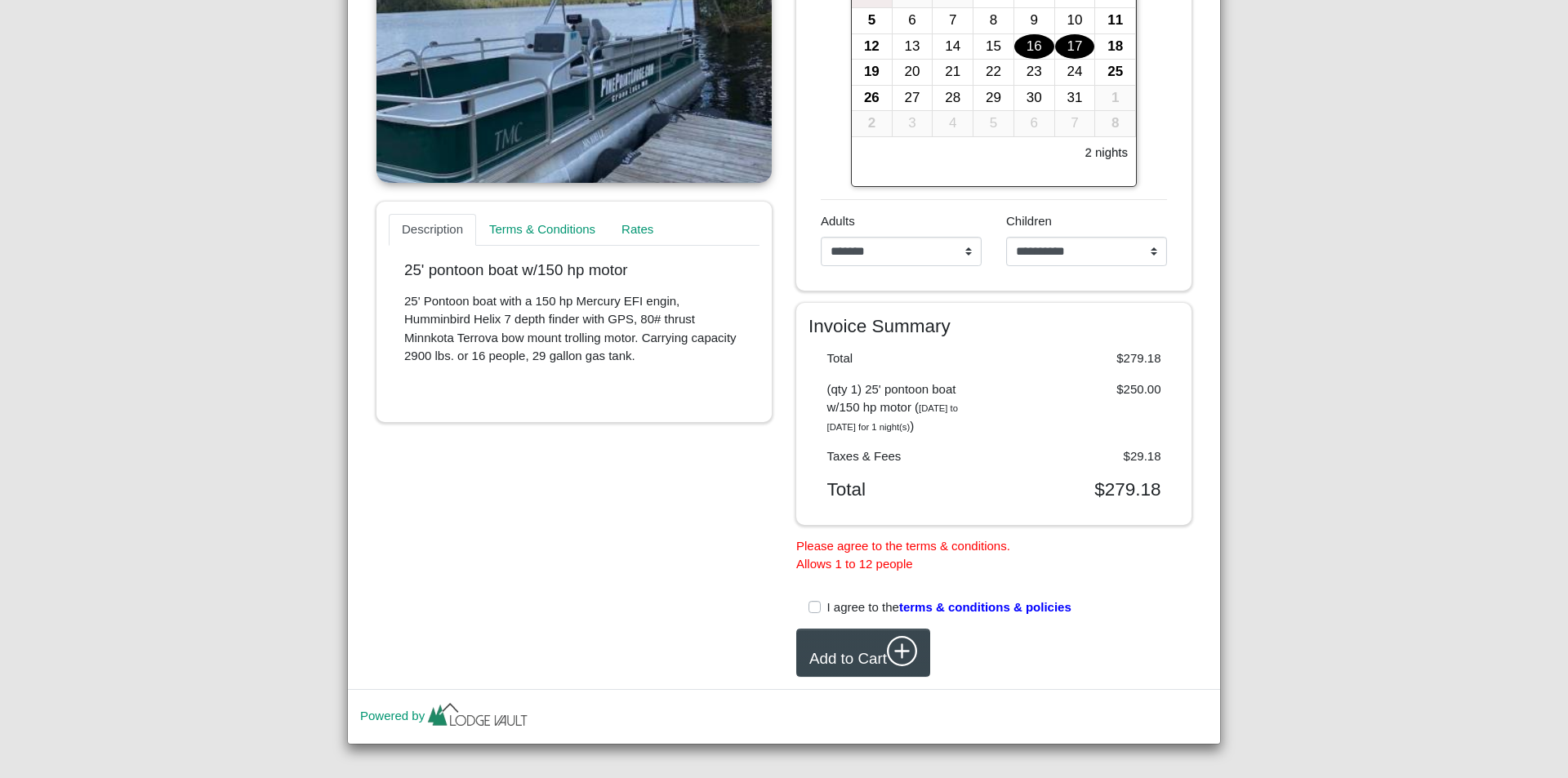
scroll to position [394, 0]
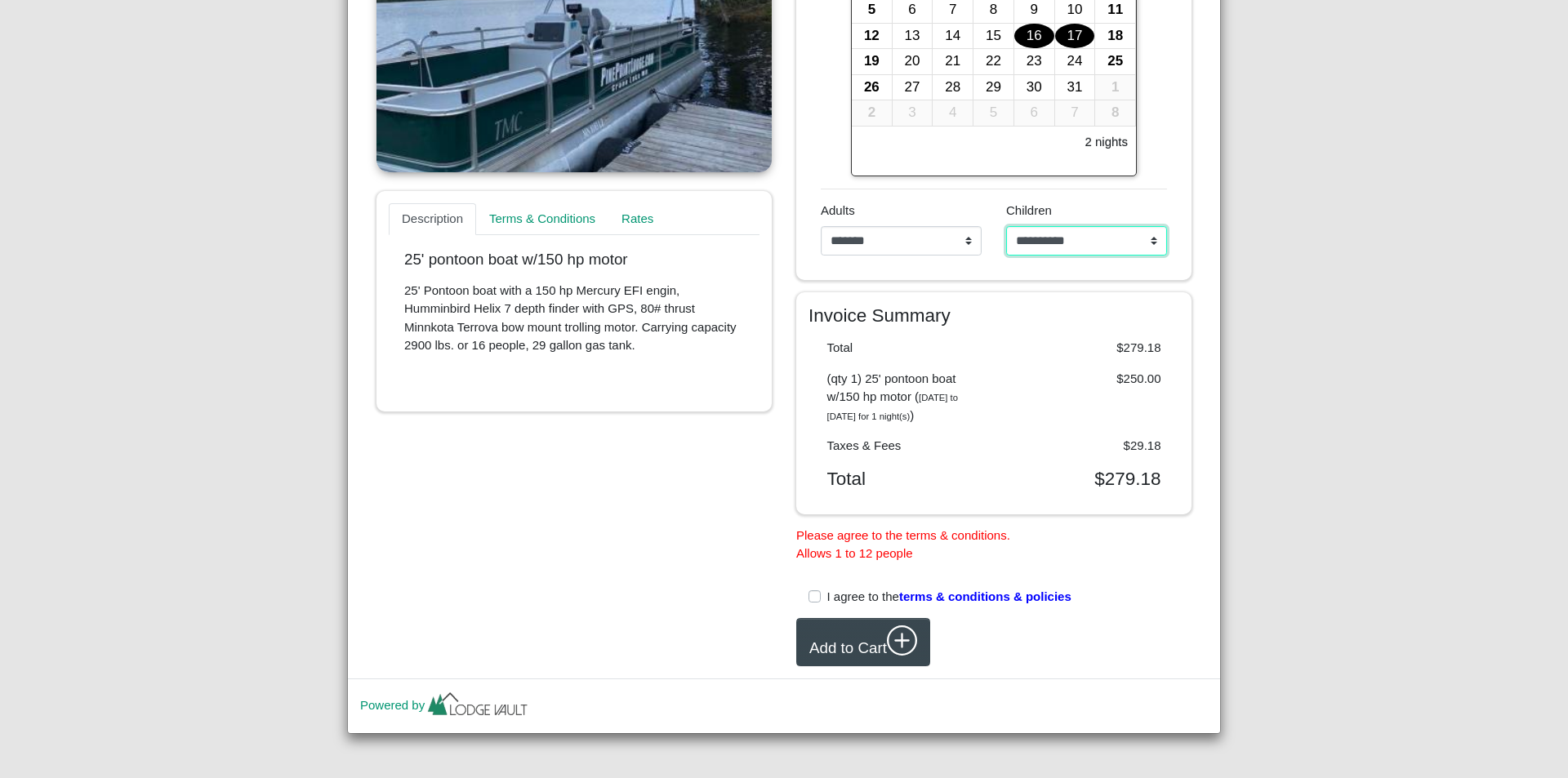
click at [1152, 237] on select "**********" at bounding box center [1087, 241] width 160 height 29
select select "*"
click at [1007, 244] on select "**********" at bounding box center [1087, 241] width 160 height 29
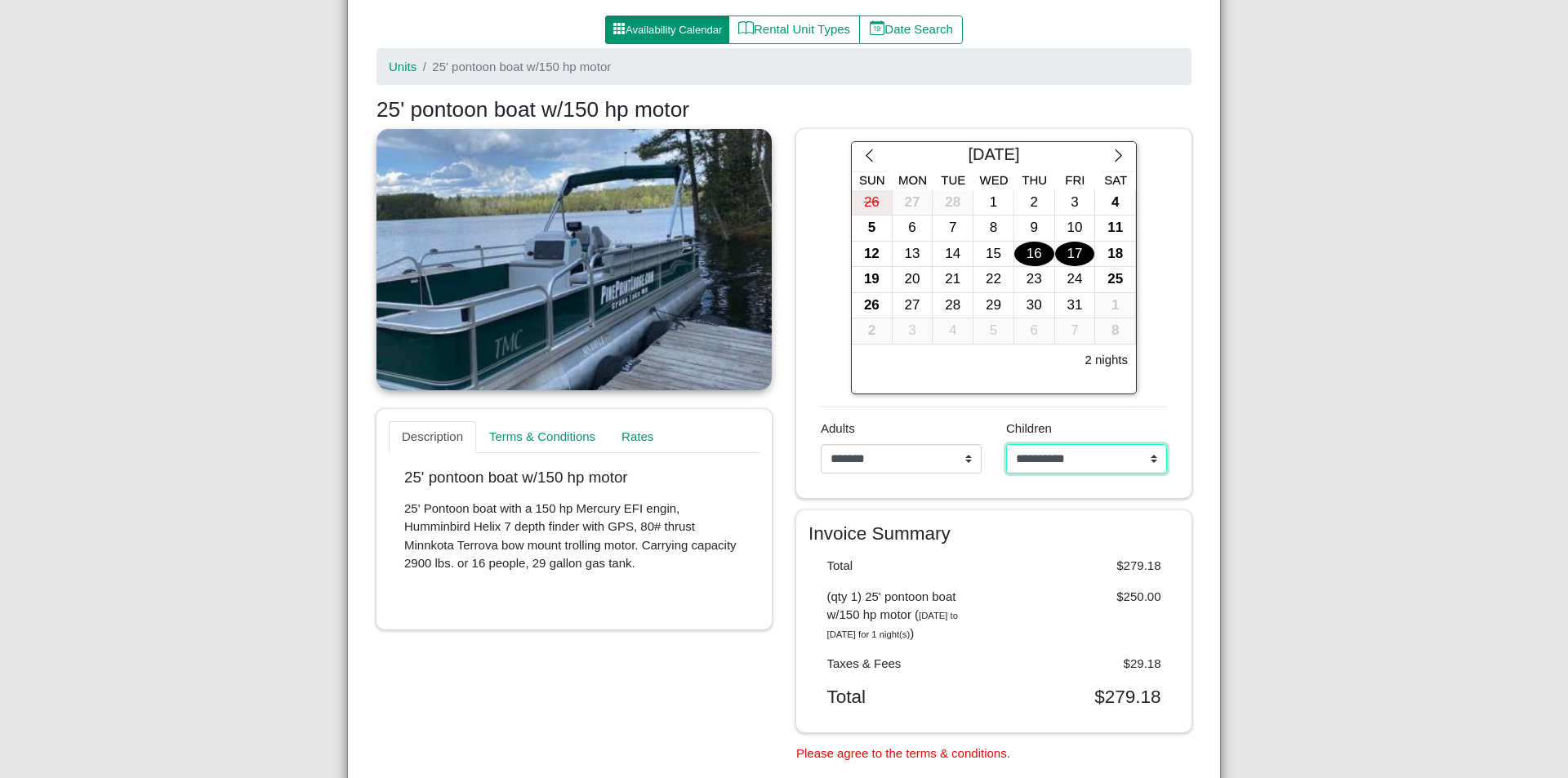
scroll to position [182, 0]
